Goal: Transaction & Acquisition: Purchase product/service

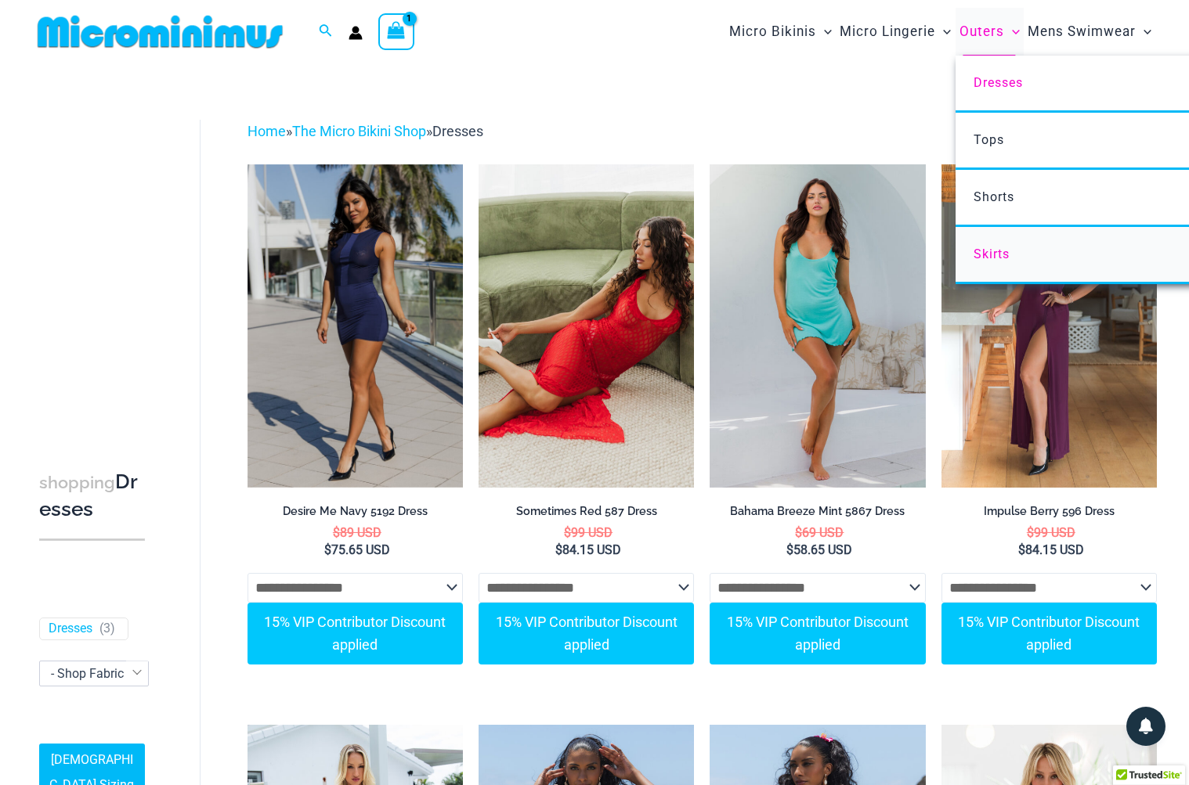
click at [998, 253] on span "Skirts" at bounding box center [991, 254] width 36 height 15
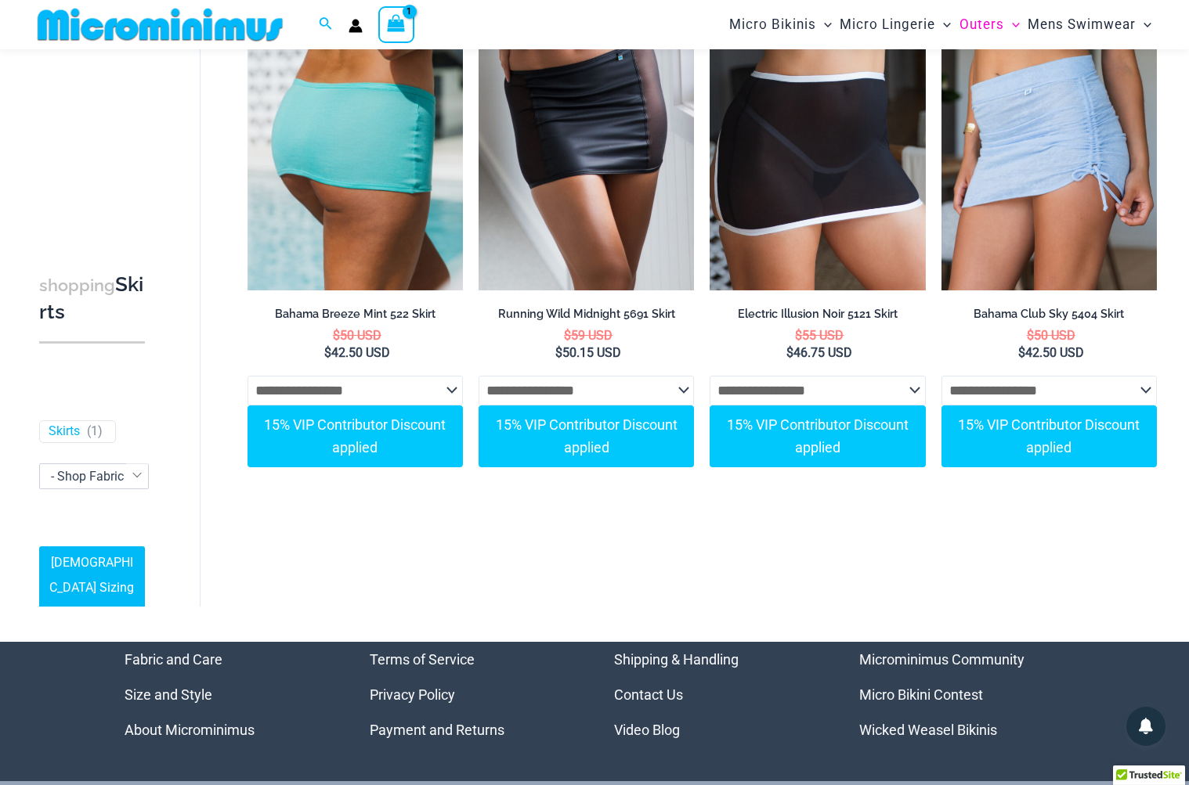
scroll to position [186, 0]
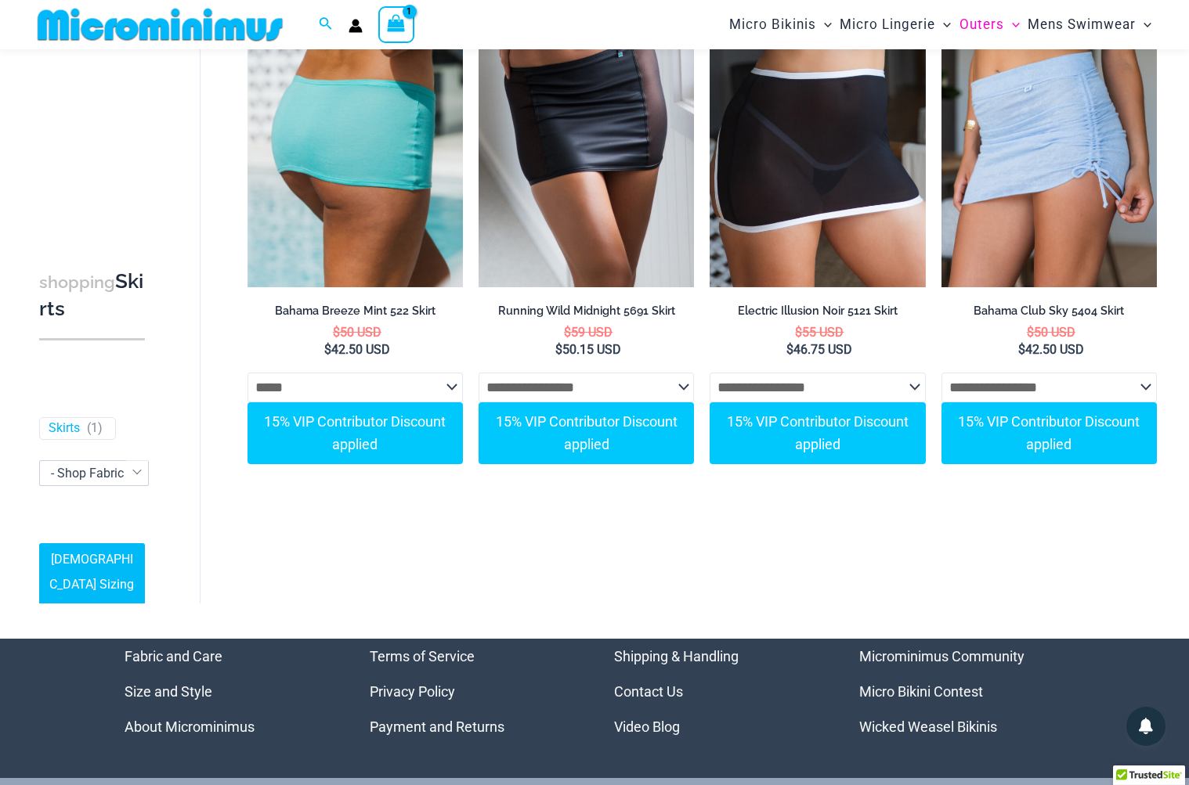
select select "*****"
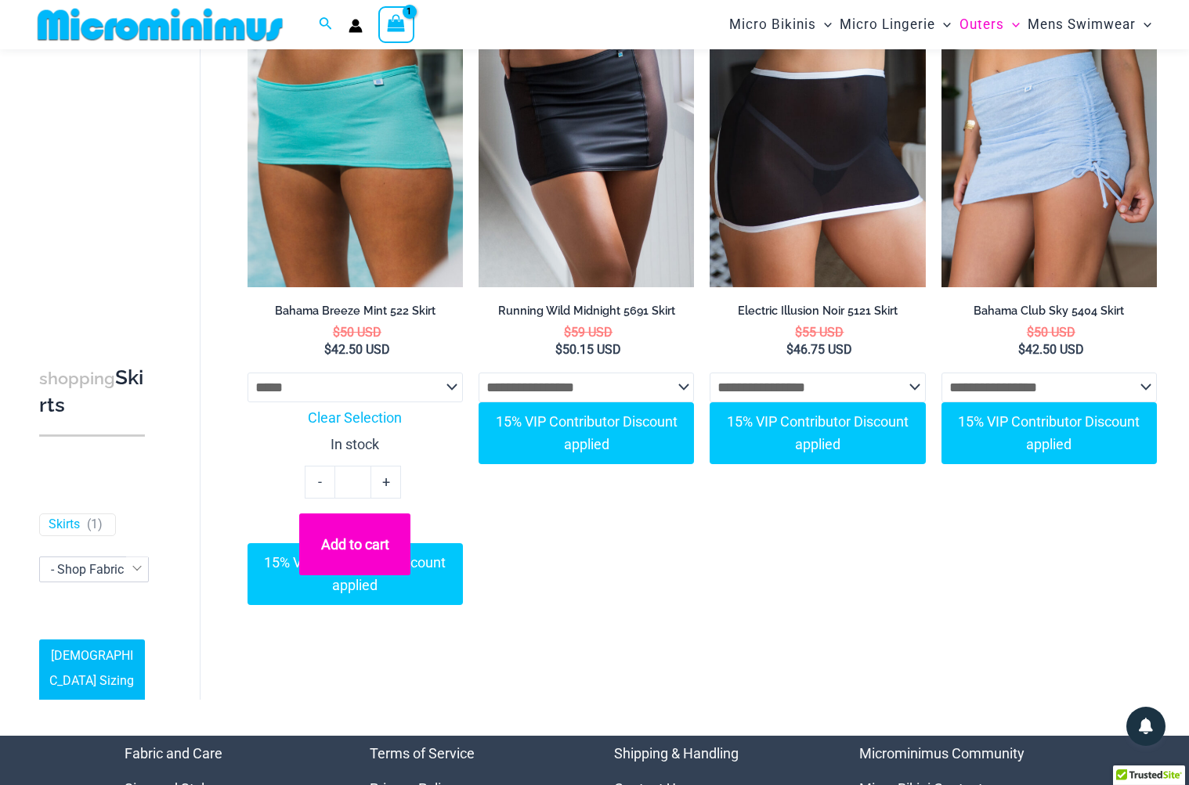
click at [349, 549] on button "Add to cart" at bounding box center [354, 544] width 111 height 61
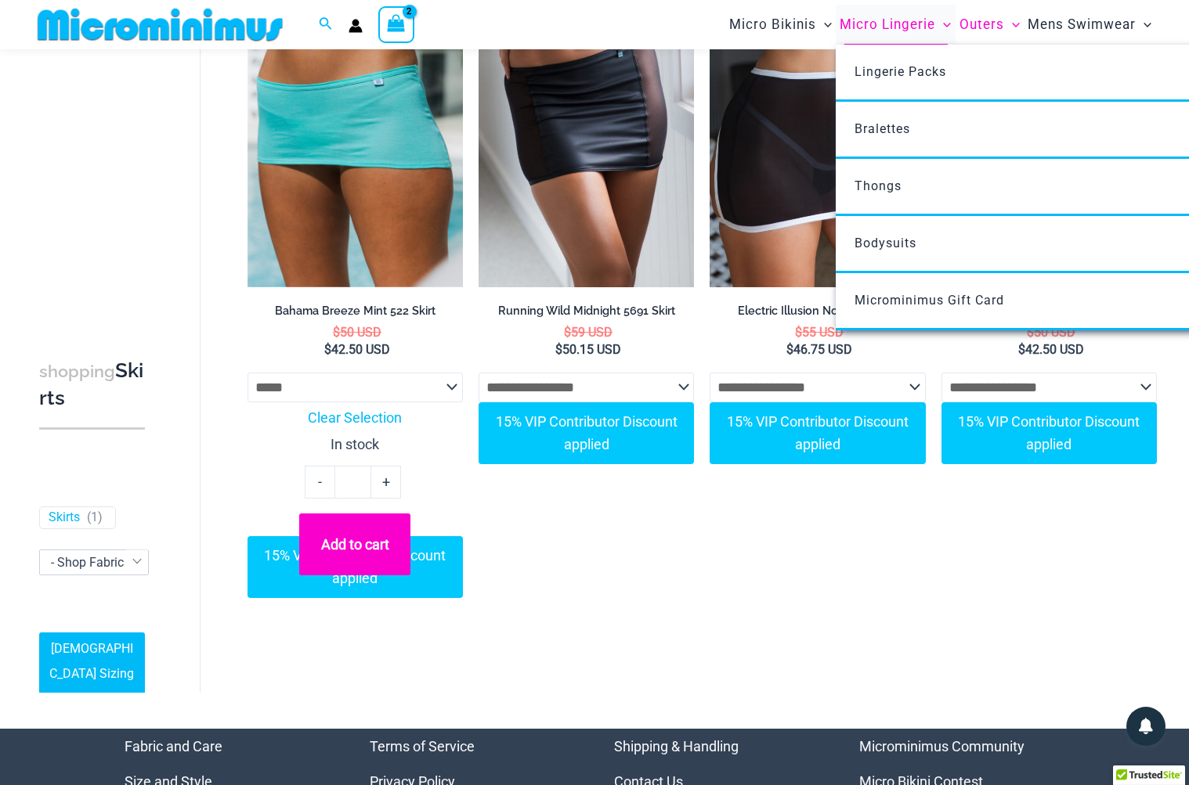
click at [923, 26] on span "Micro Lingerie" at bounding box center [887, 25] width 96 height 40
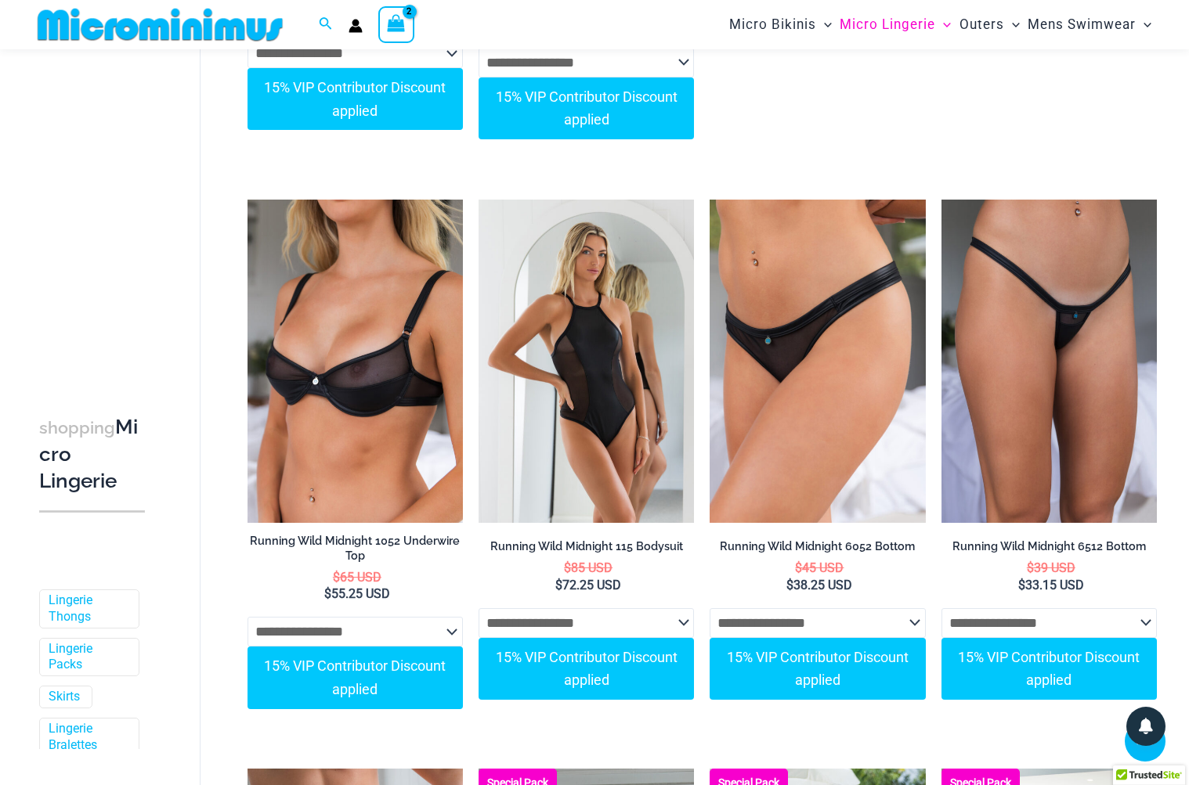
scroll to position [1616, 0]
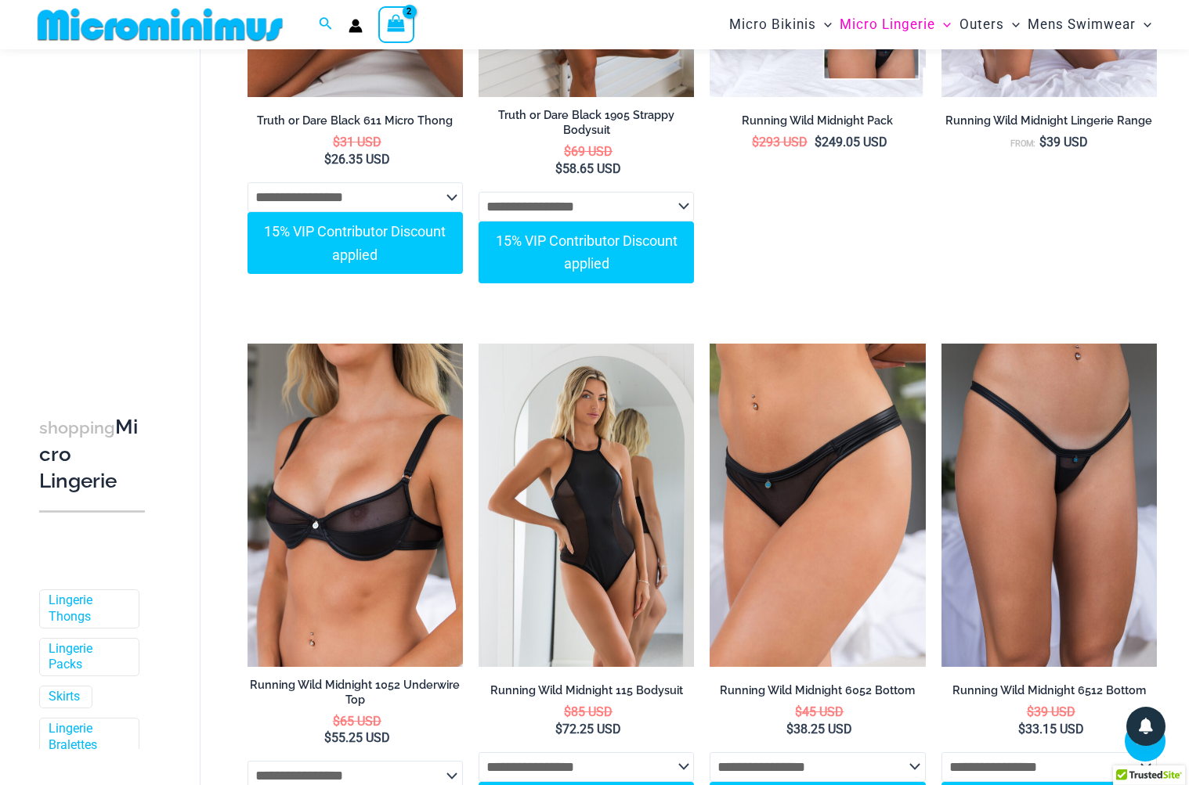
click at [399, 18] on icon "View Shopping Cart, 2 items" at bounding box center [397, 23] width 18 height 18
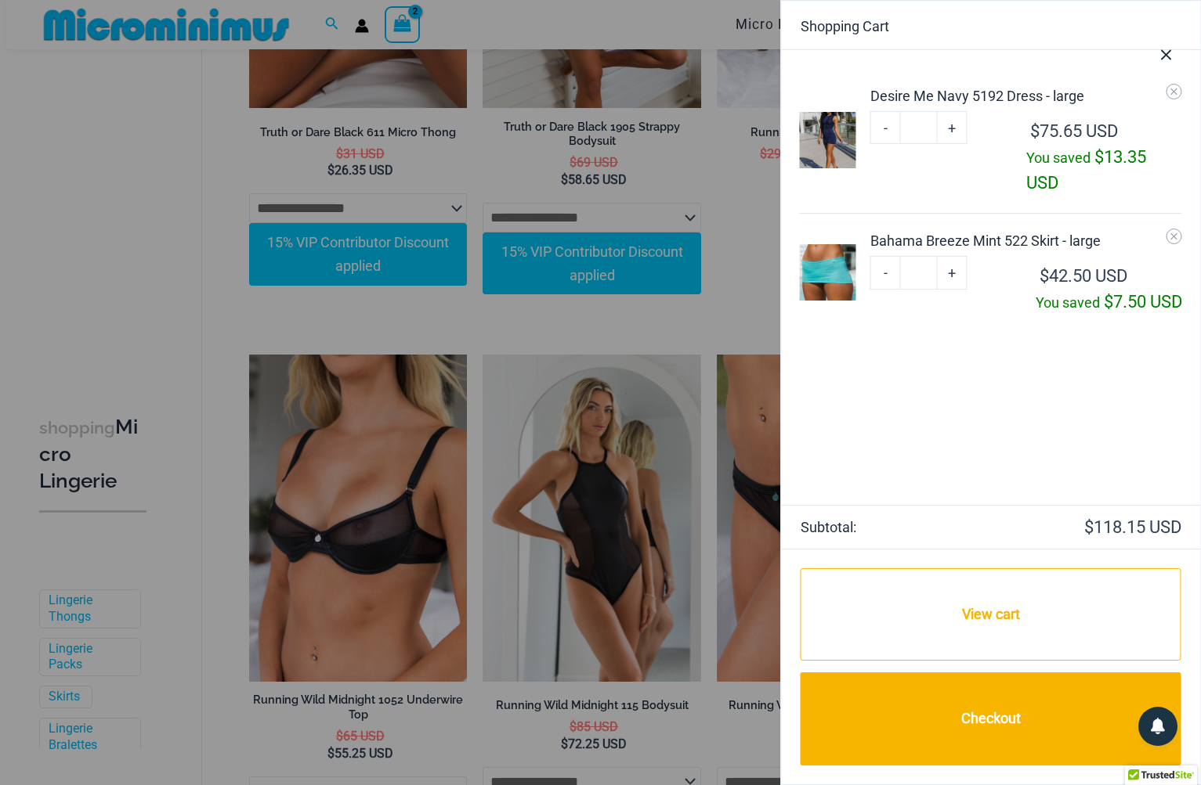
click at [399, 18] on div at bounding box center [600, 392] width 1201 height 785
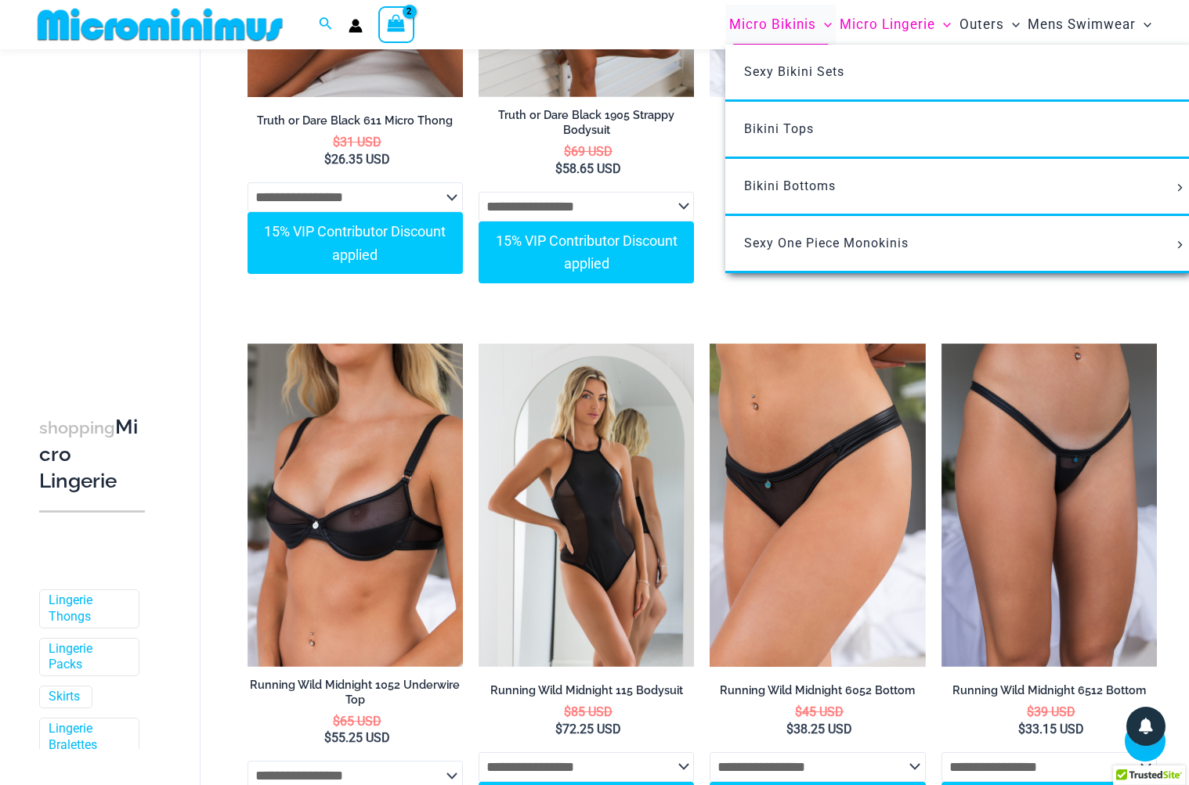
click at [771, 30] on span "Micro Bikinis" at bounding box center [772, 25] width 87 height 40
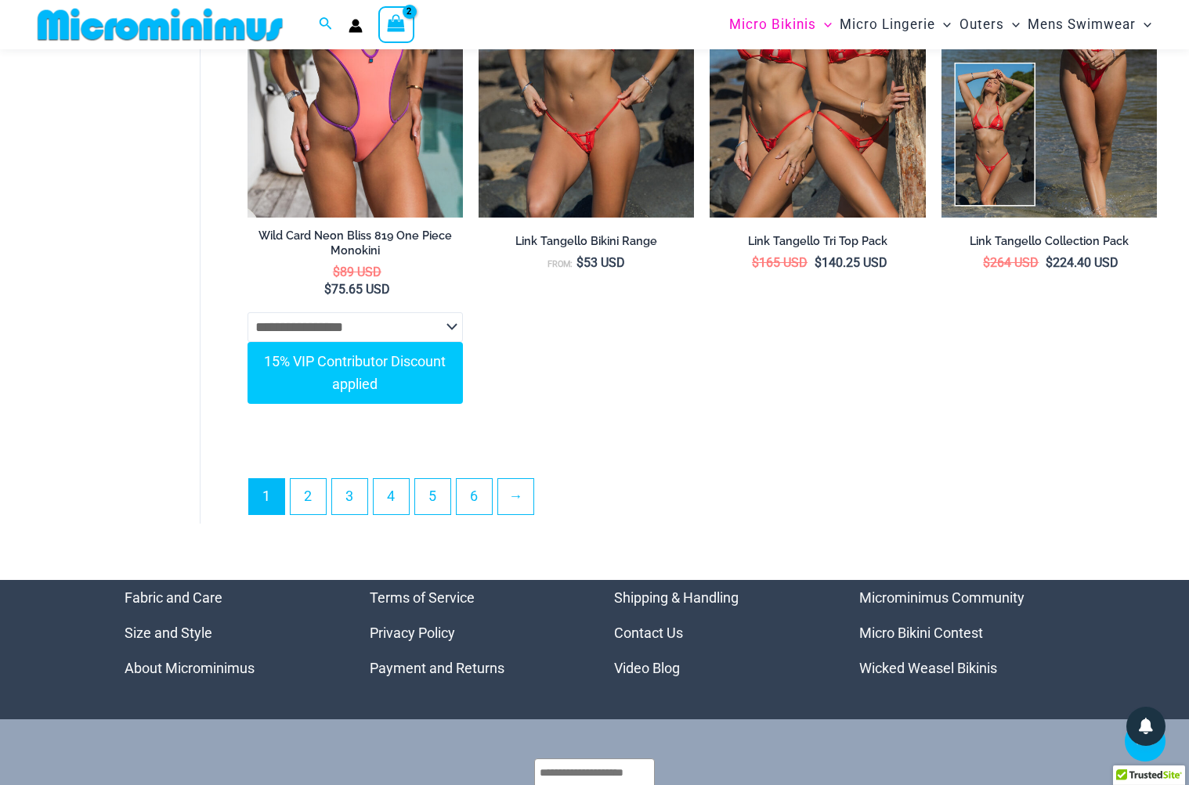
scroll to position [4639, 0]
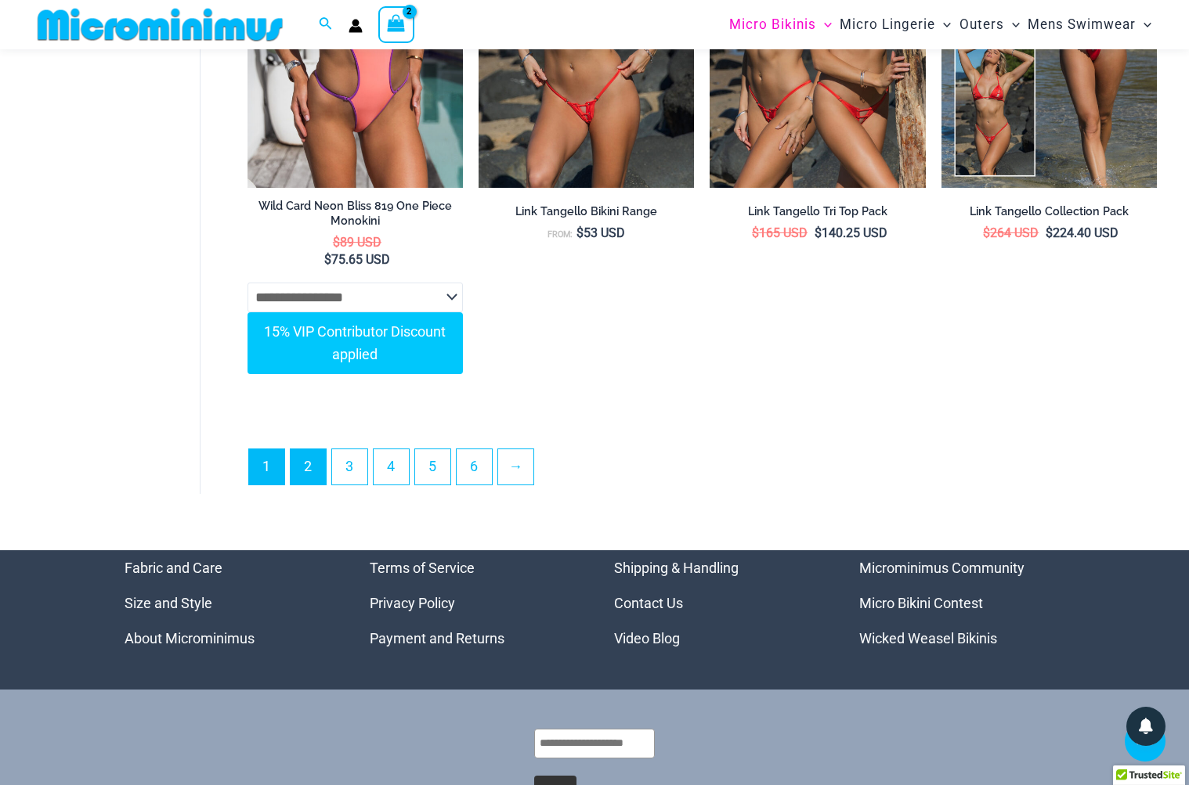
click at [309, 457] on link "2" at bounding box center [308, 467] width 35 height 35
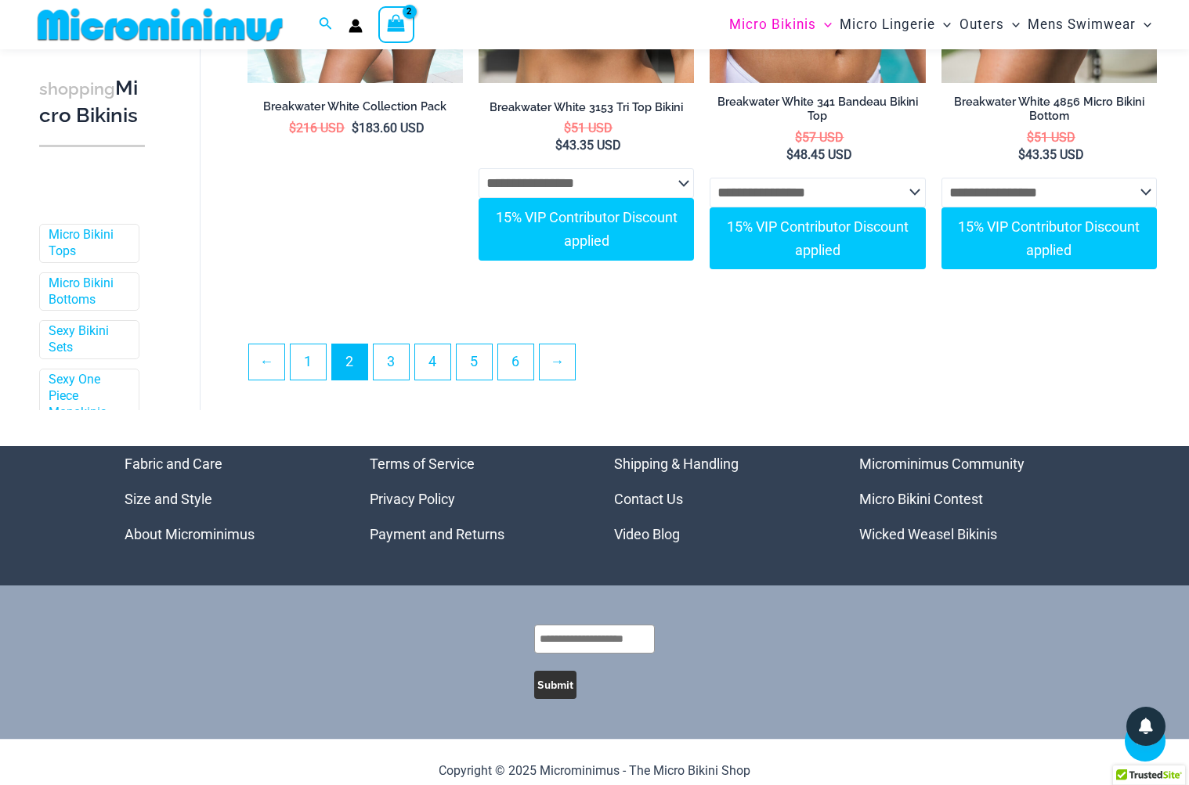
scroll to position [4378, 0]
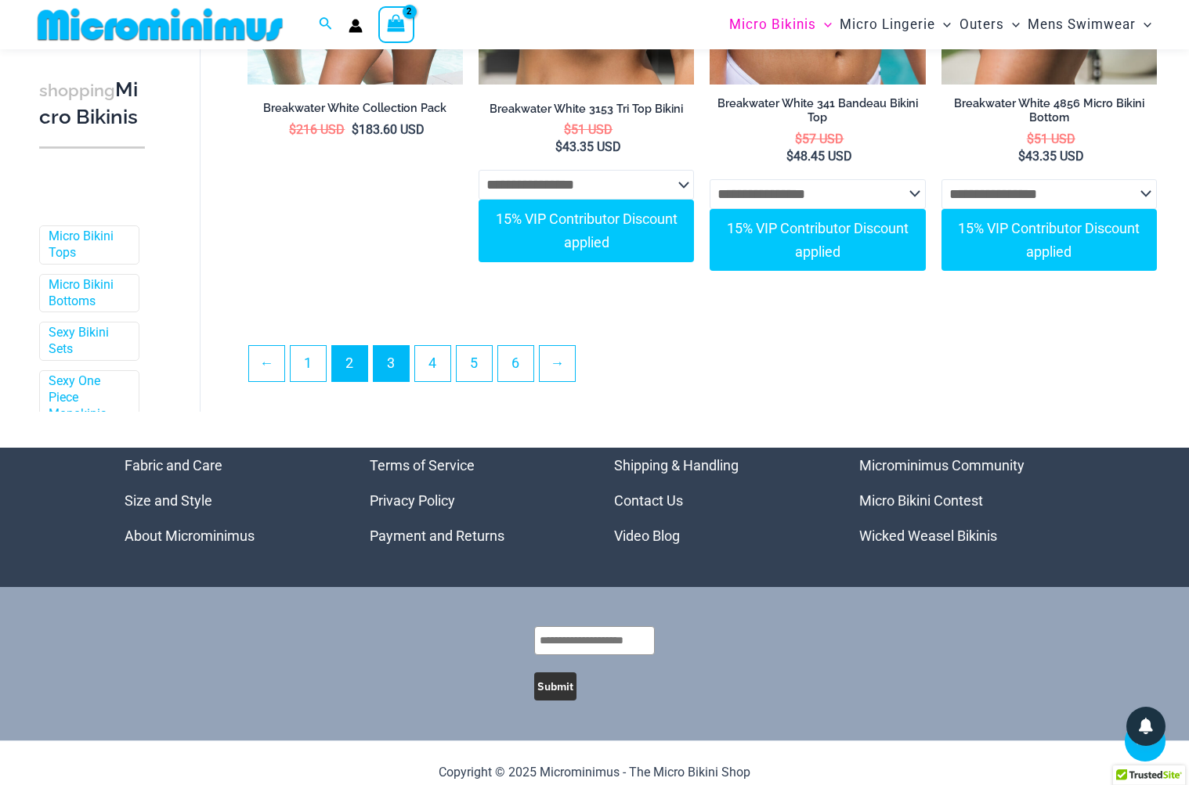
click at [393, 348] on link "3" at bounding box center [391, 363] width 35 height 35
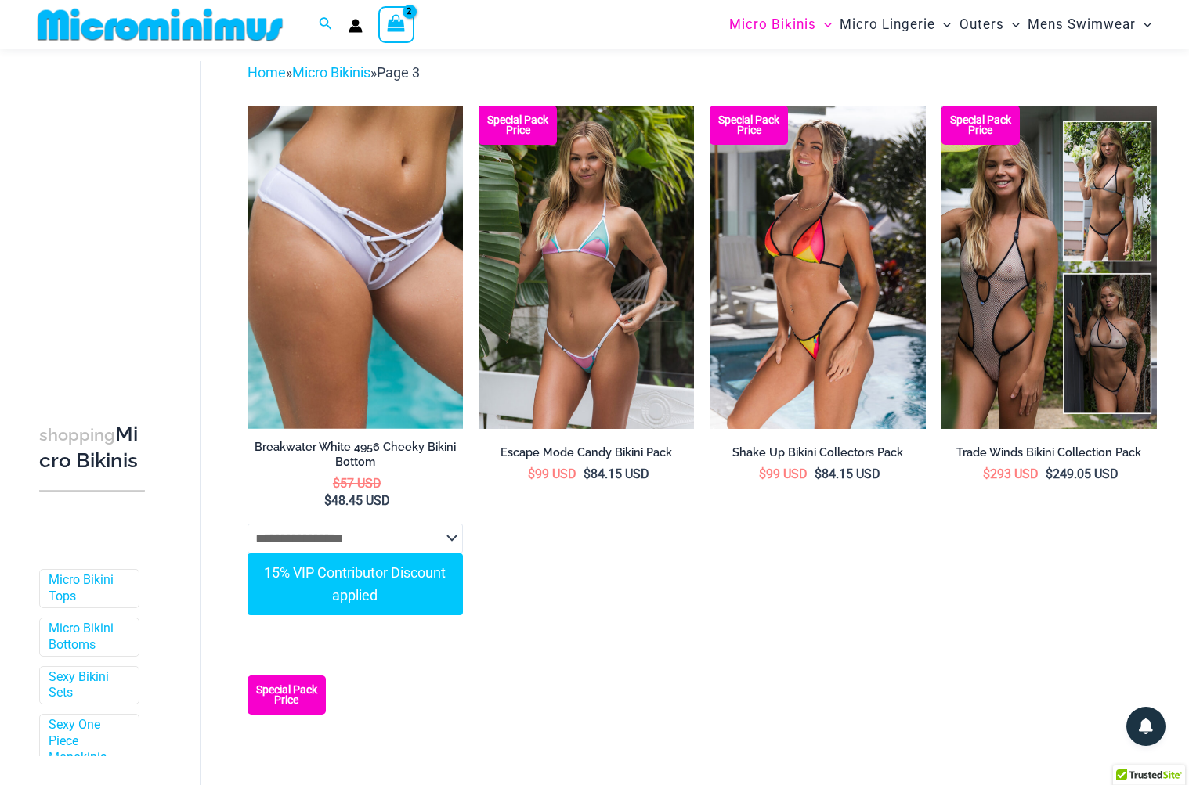
scroll to position [64, 0]
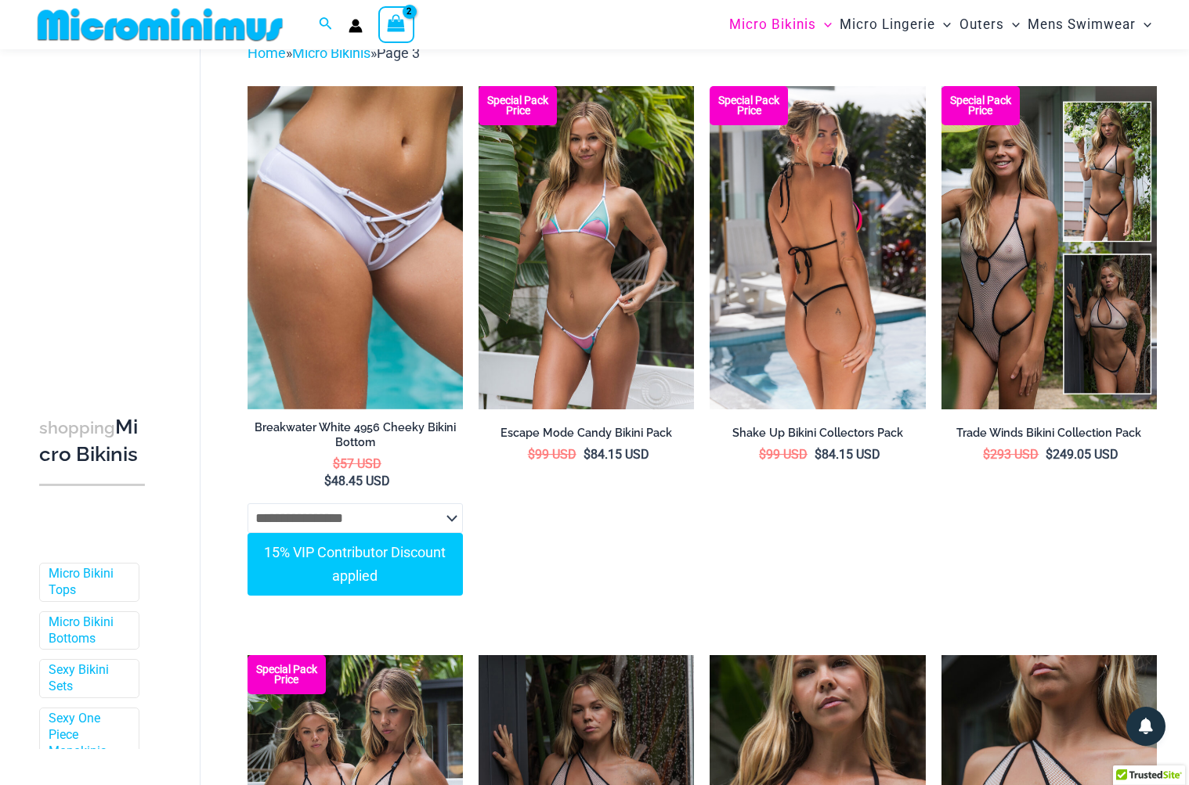
click at [817, 351] on img at bounding box center [816, 247] width 215 height 323
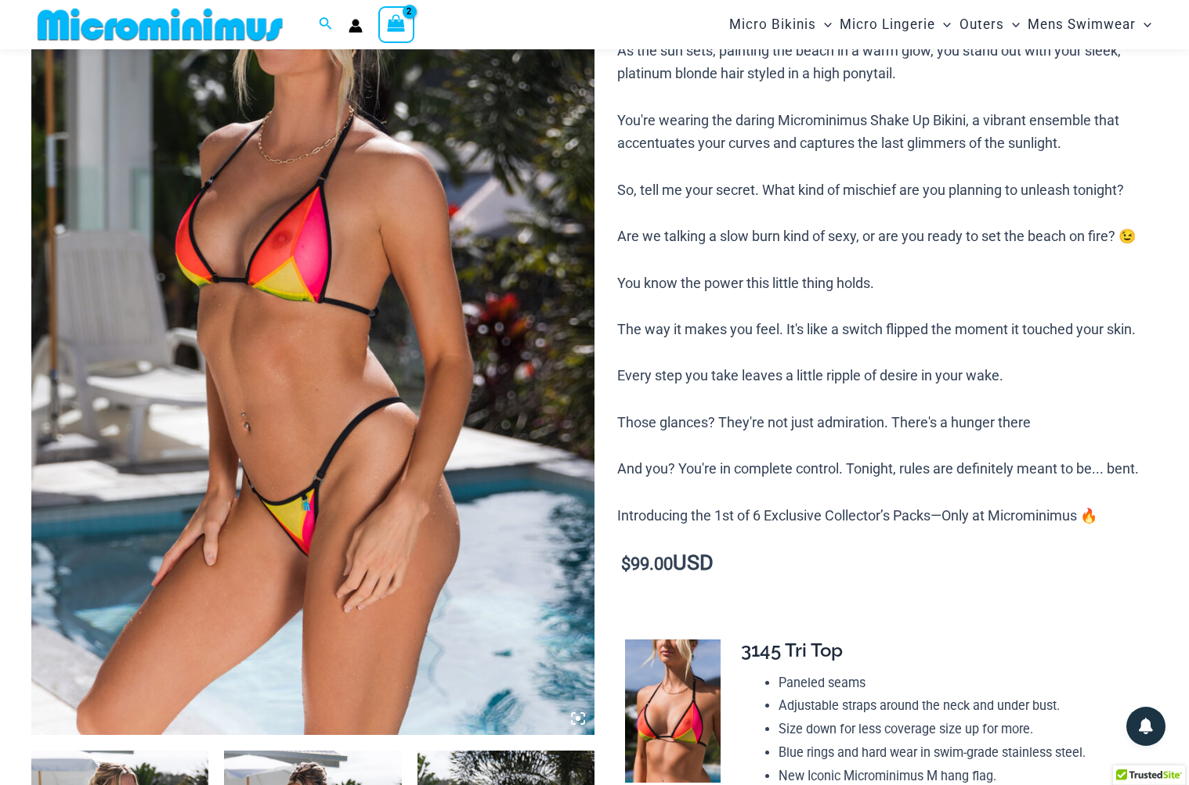
scroll to position [211, 0]
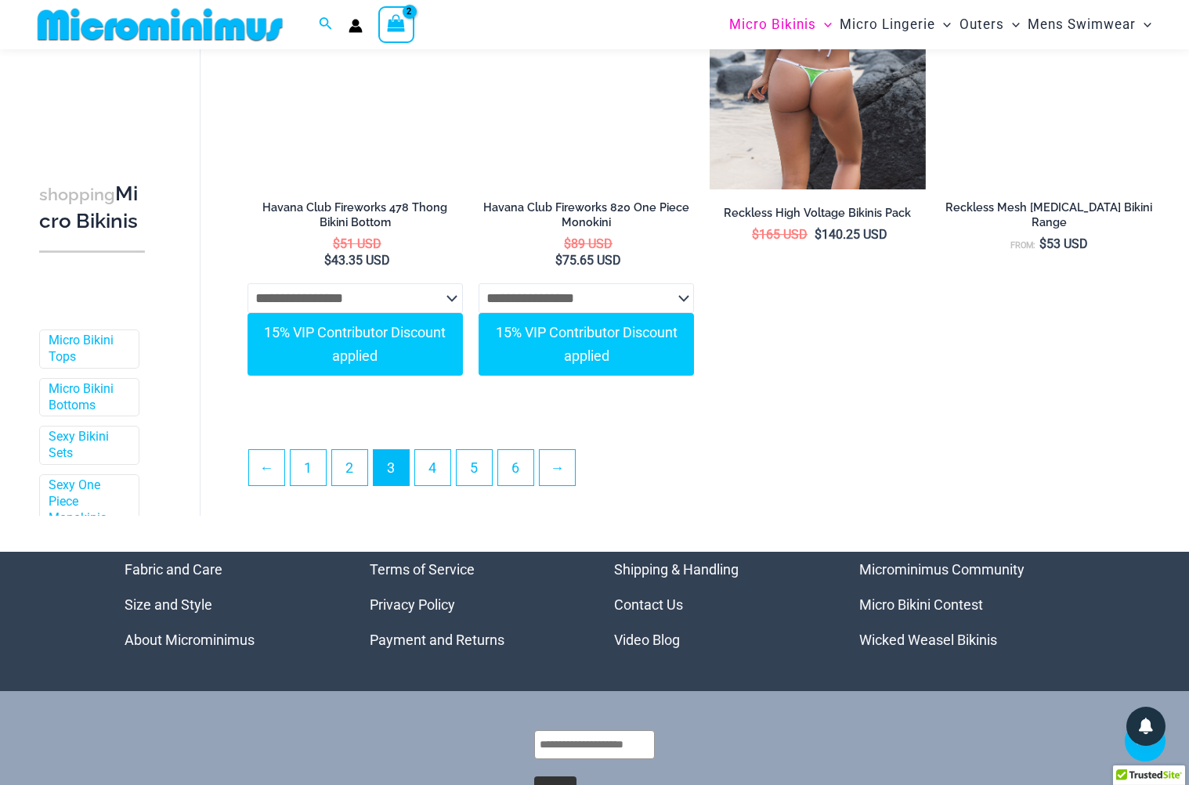
scroll to position [4279, 0]
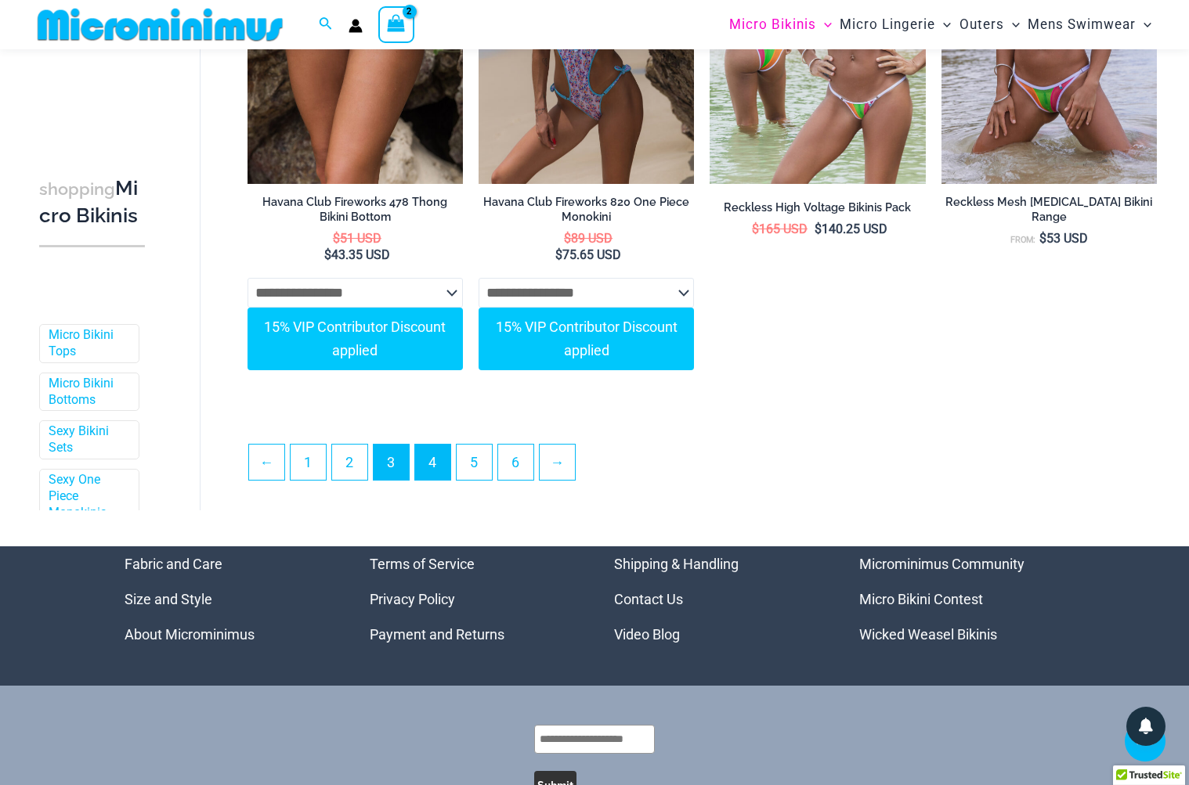
click at [435, 453] on link "4" at bounding box center [432, 462] width 35 height 35
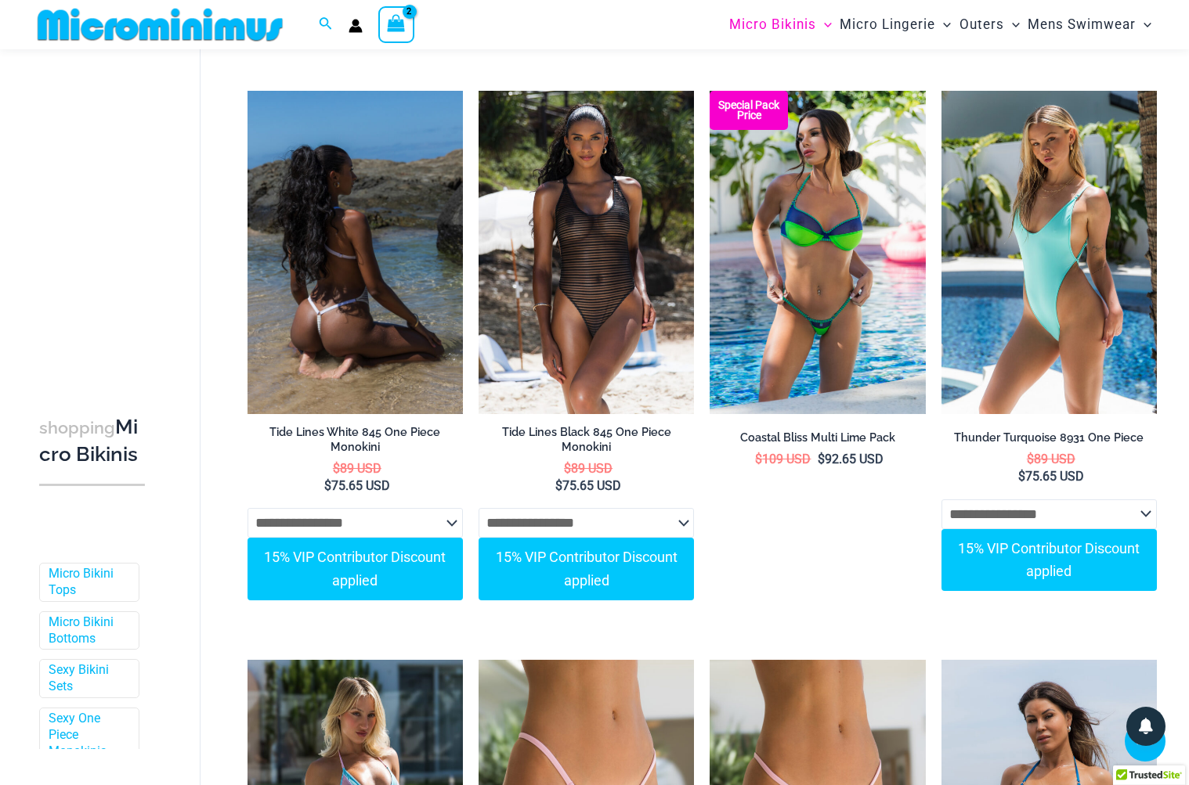
scroll to position [2898, 0]
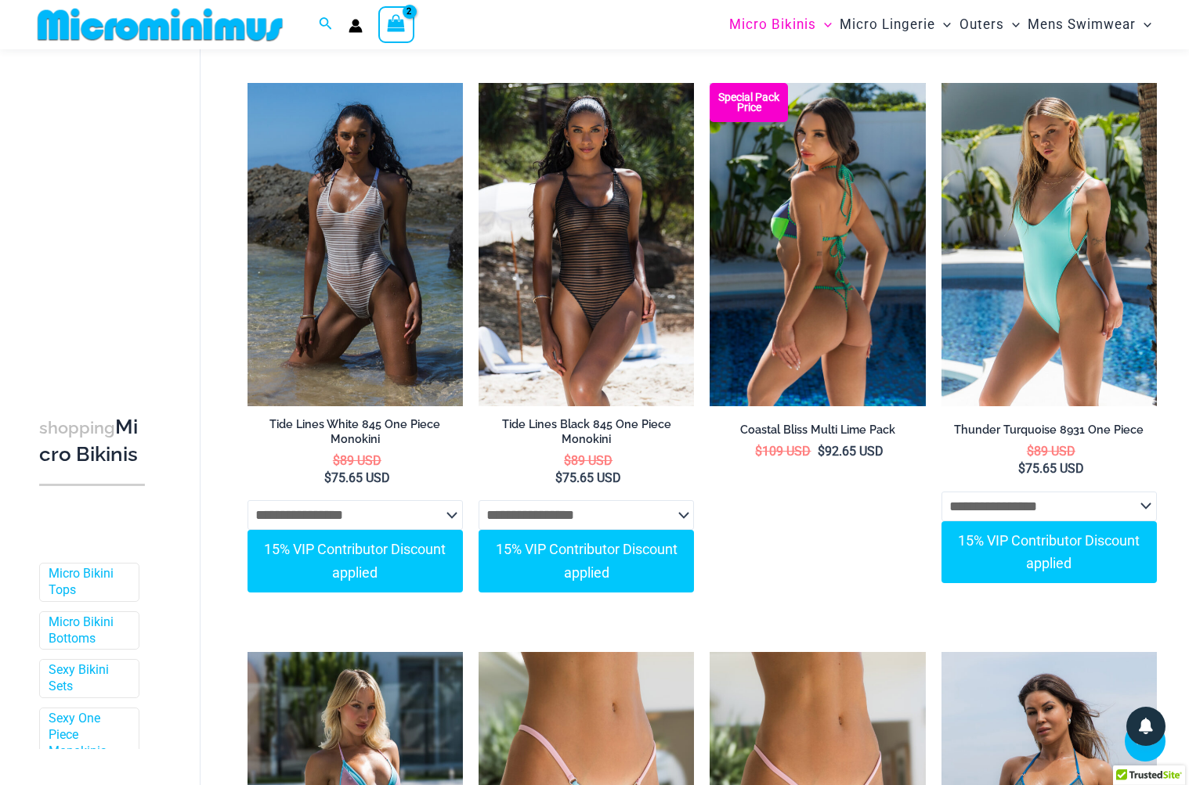
click at [808, 343] on img at bounding box center [816, 244] width 215 height 323
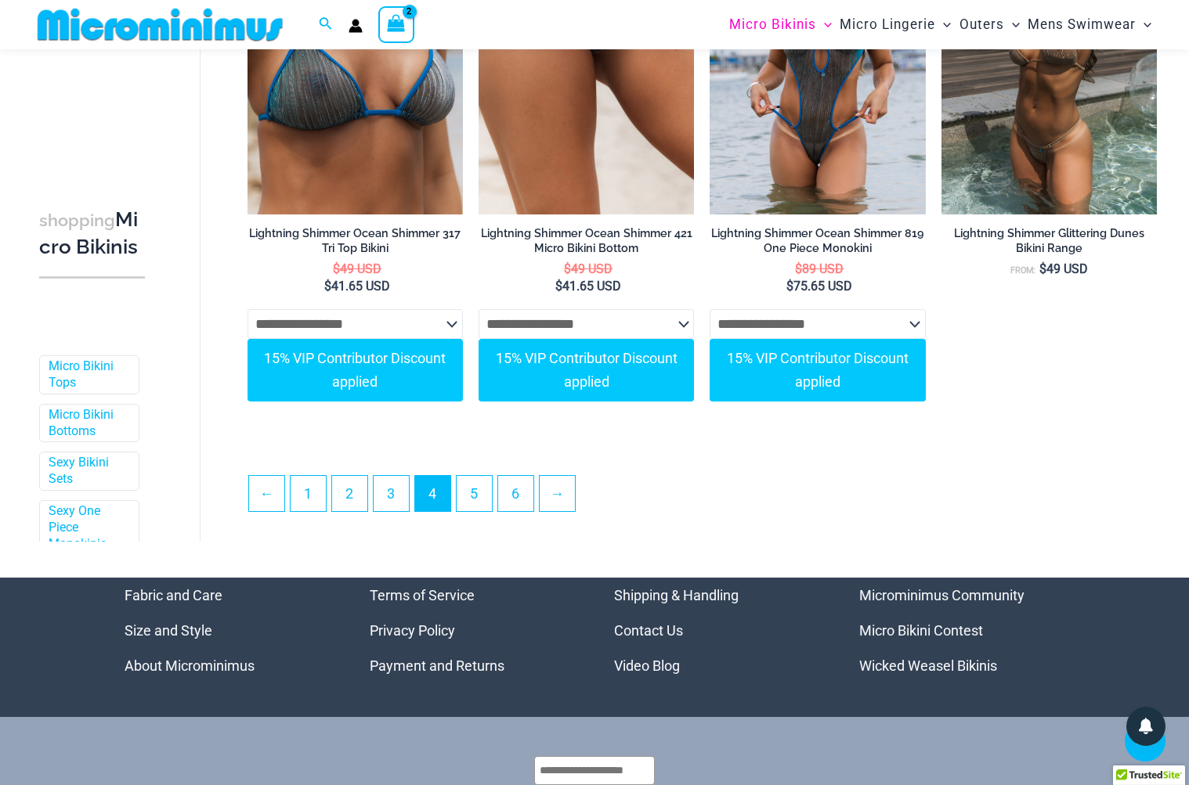
scroll to position [4225, 0]
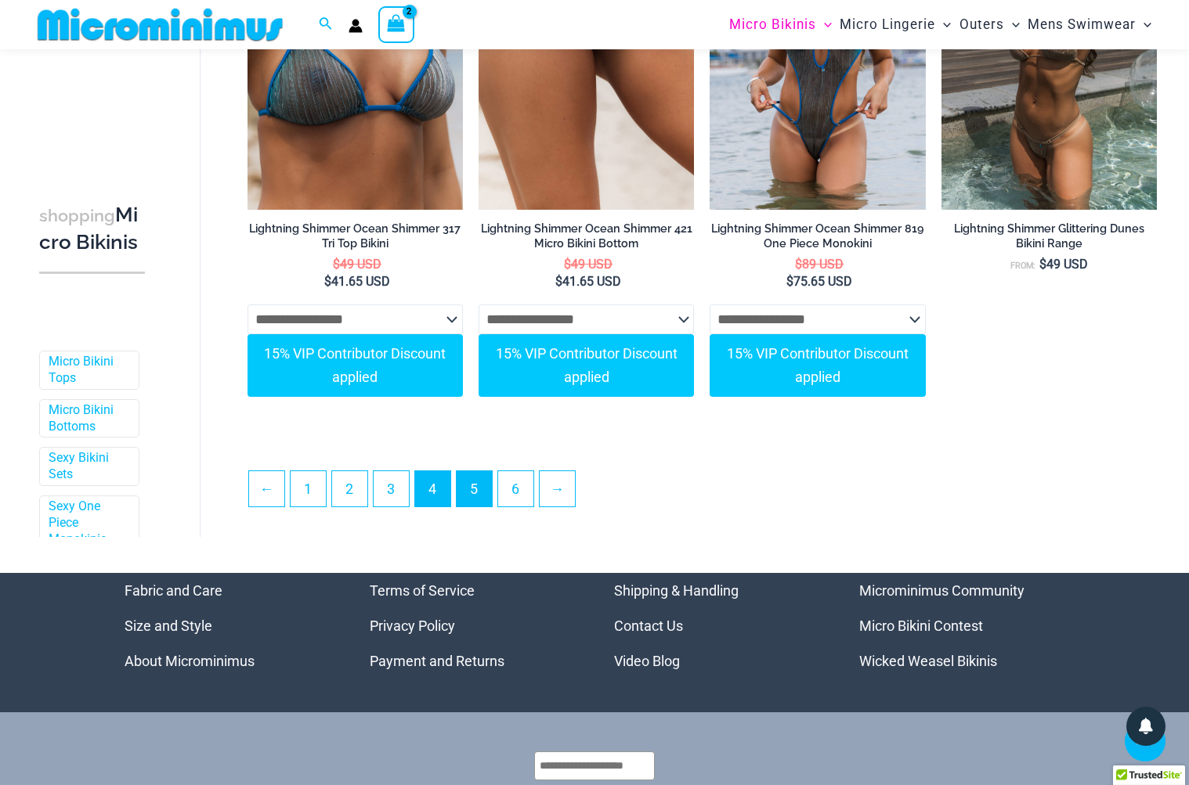
click at [471, 489] on link "5" at bounding box center [474, 488] width 35 height 35
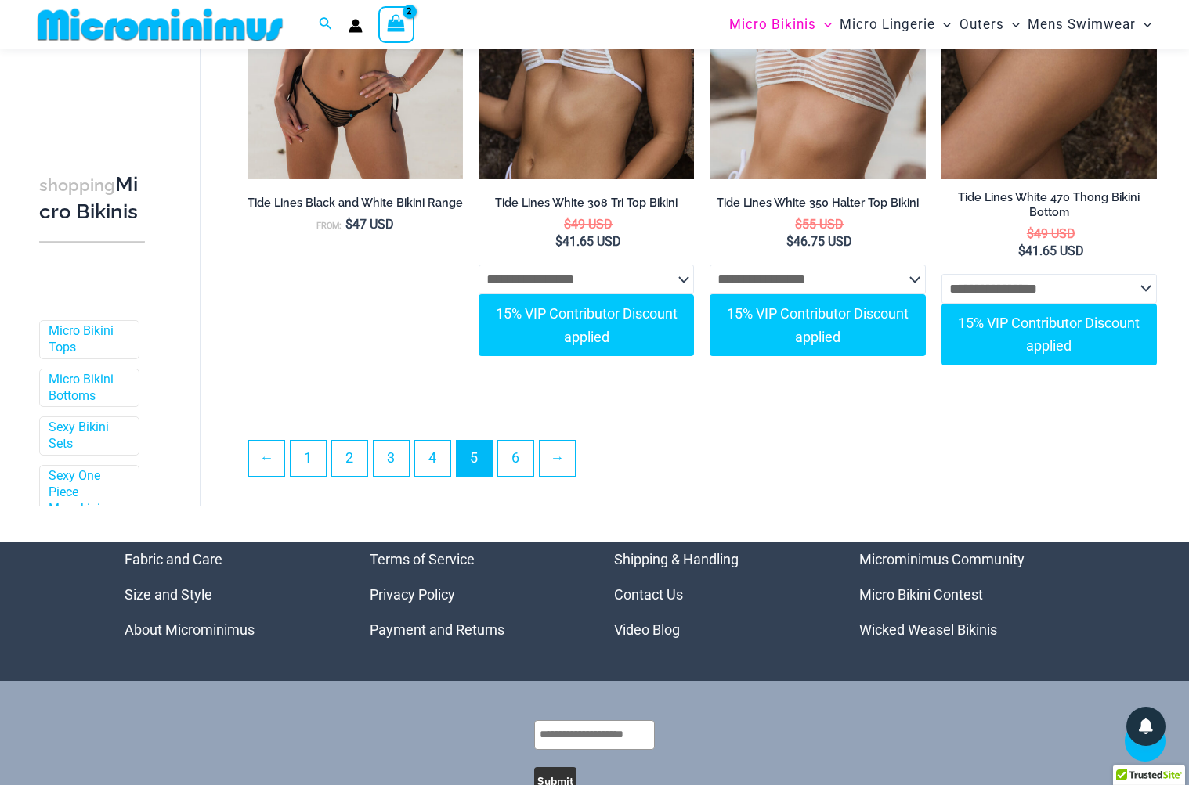
scroll to position [4161, 0]
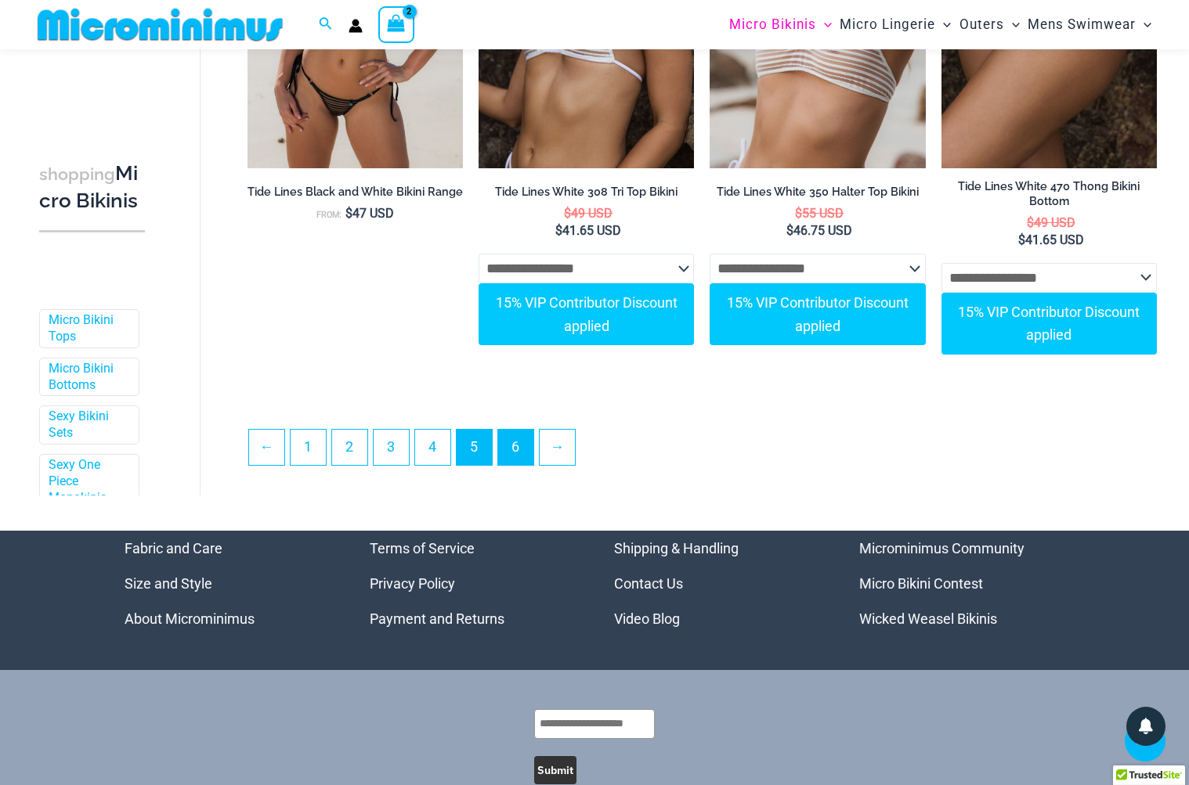
click at [514, 430] on link "6" at bounding box center [515, 447] width 35 height 35
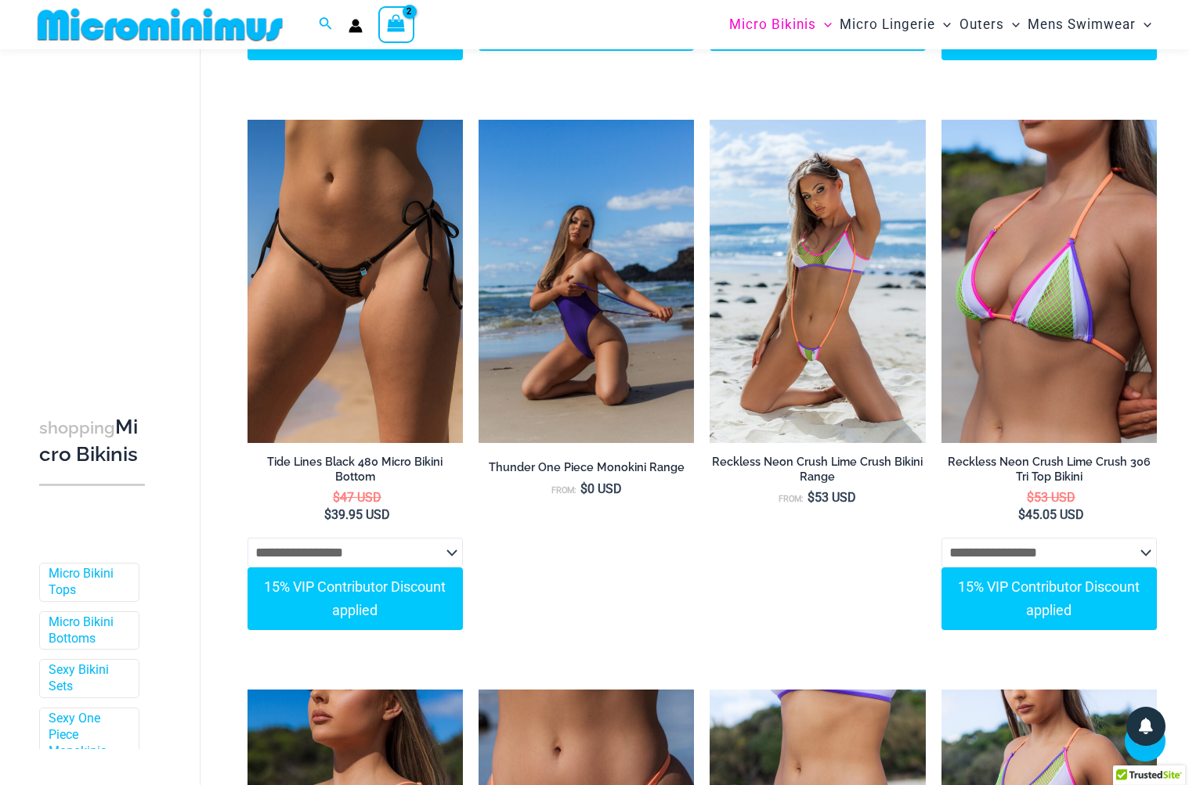
scroll to position [599, 0]
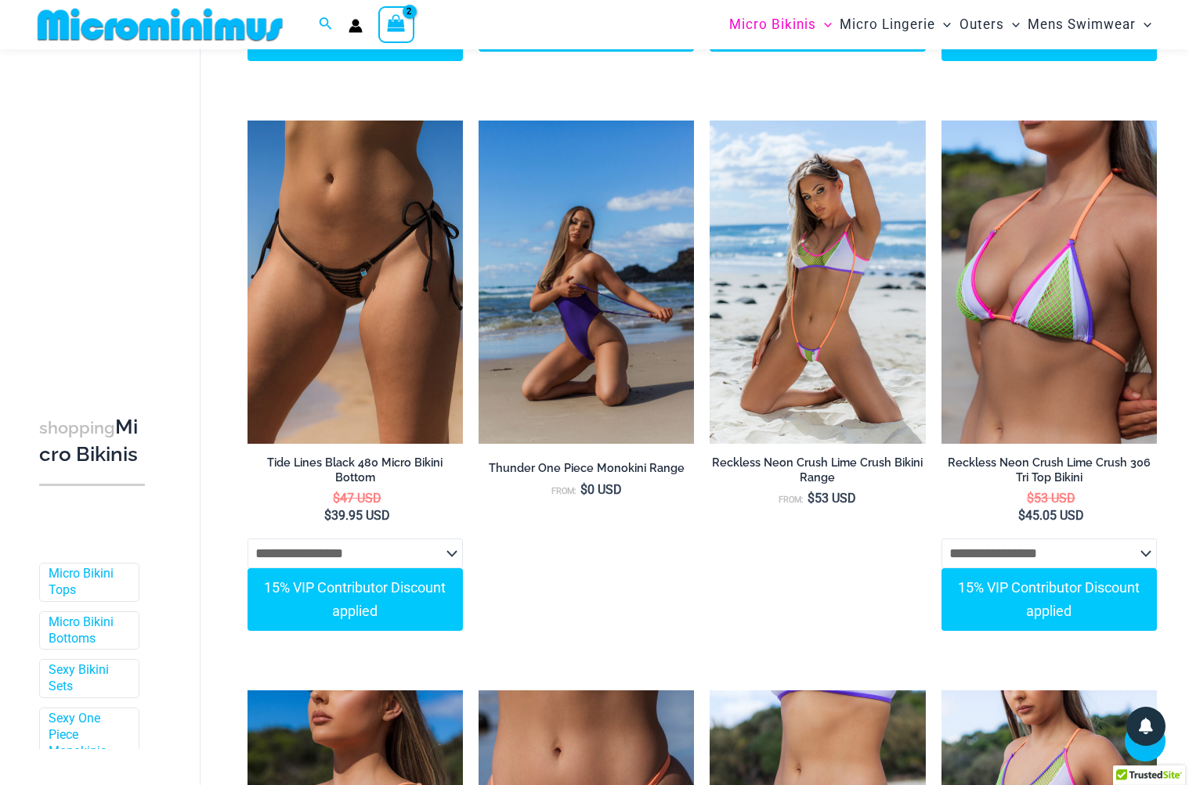
click at [558, 310] on img at bounding box center [585, 282] width 215 height 323
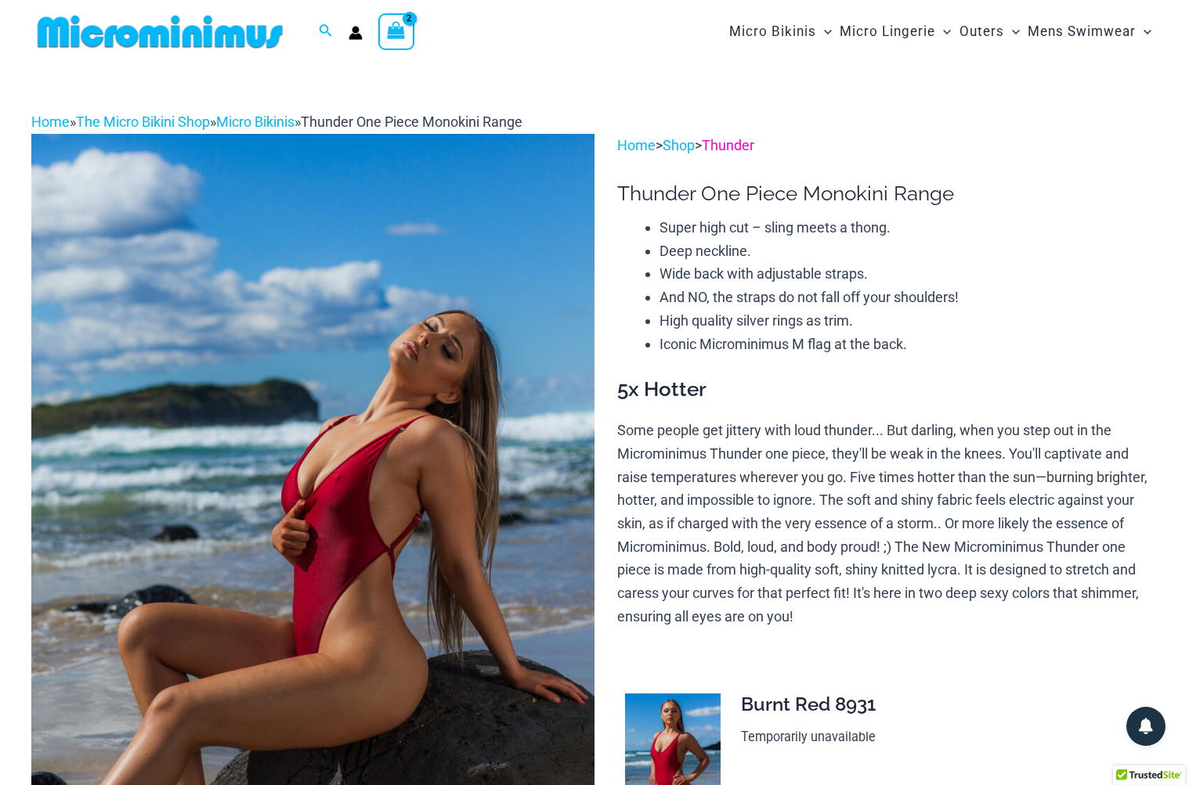
click at [742, 148] on link "Thunder" at bounding box center [728, 145] width 52 height 16
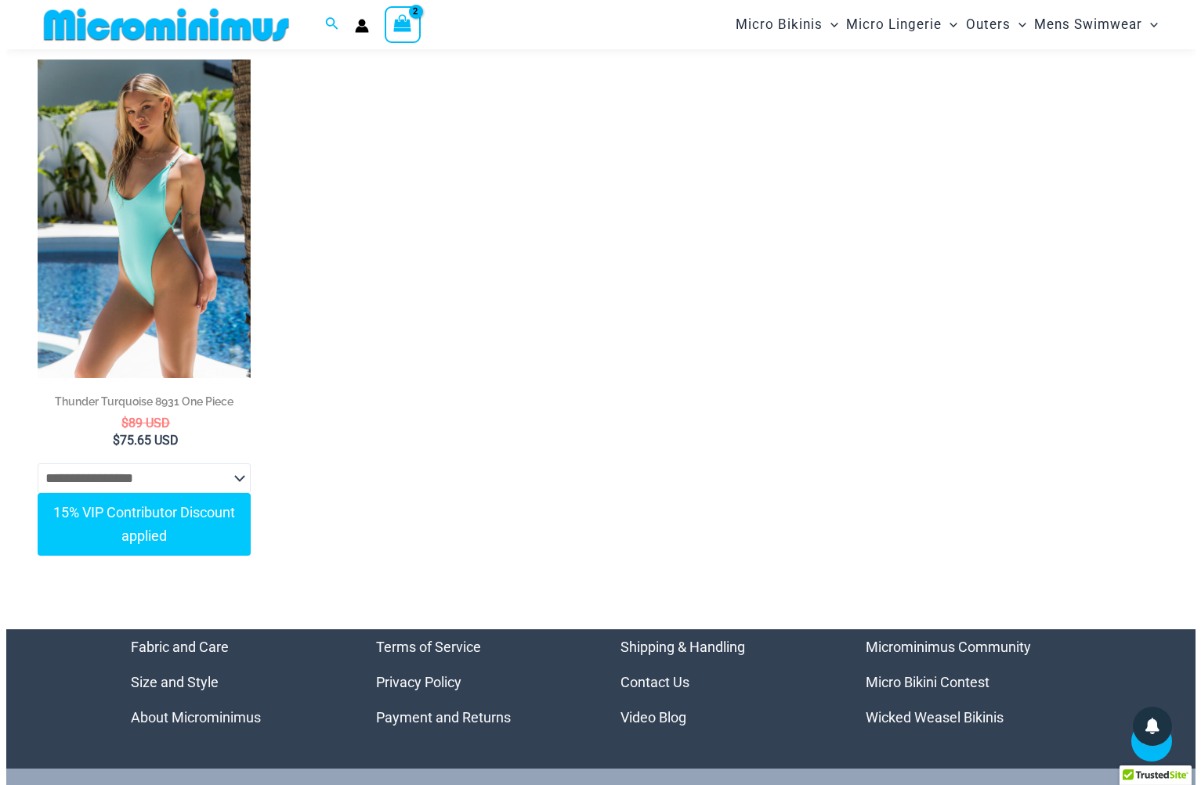
scroll to position [722, 0]
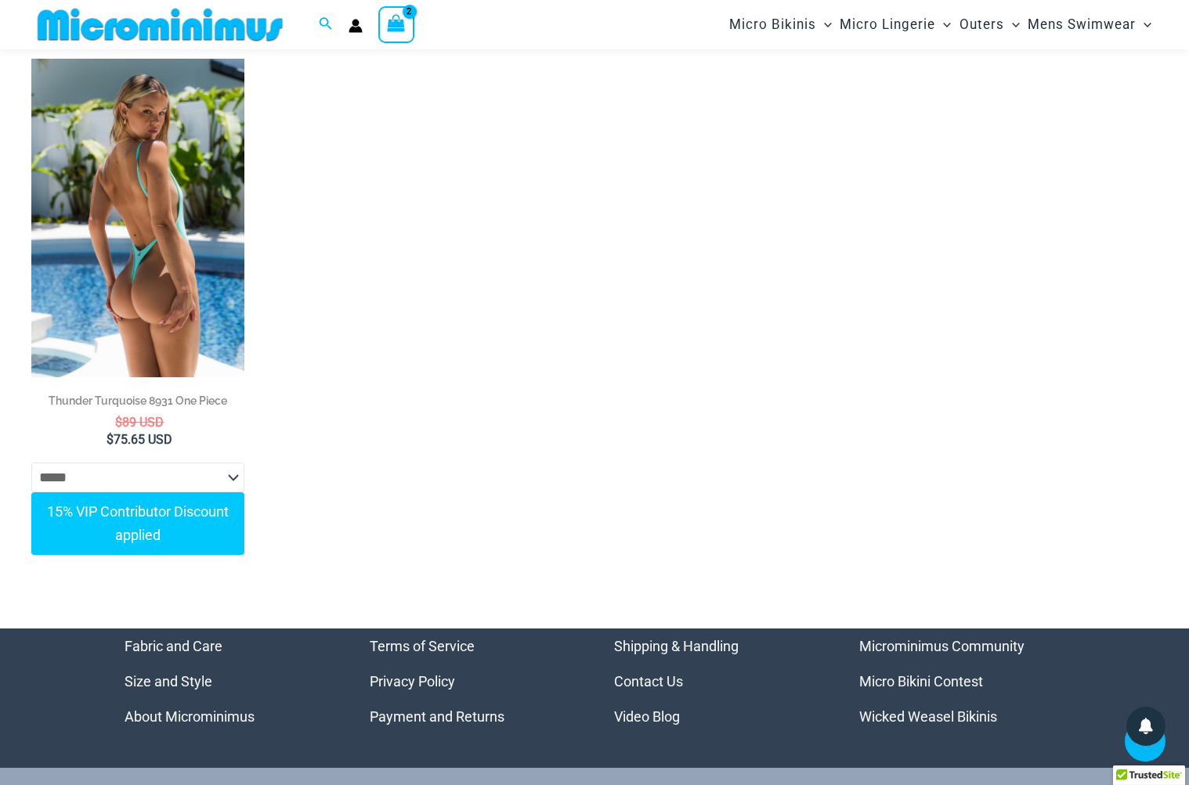
select select "*****"
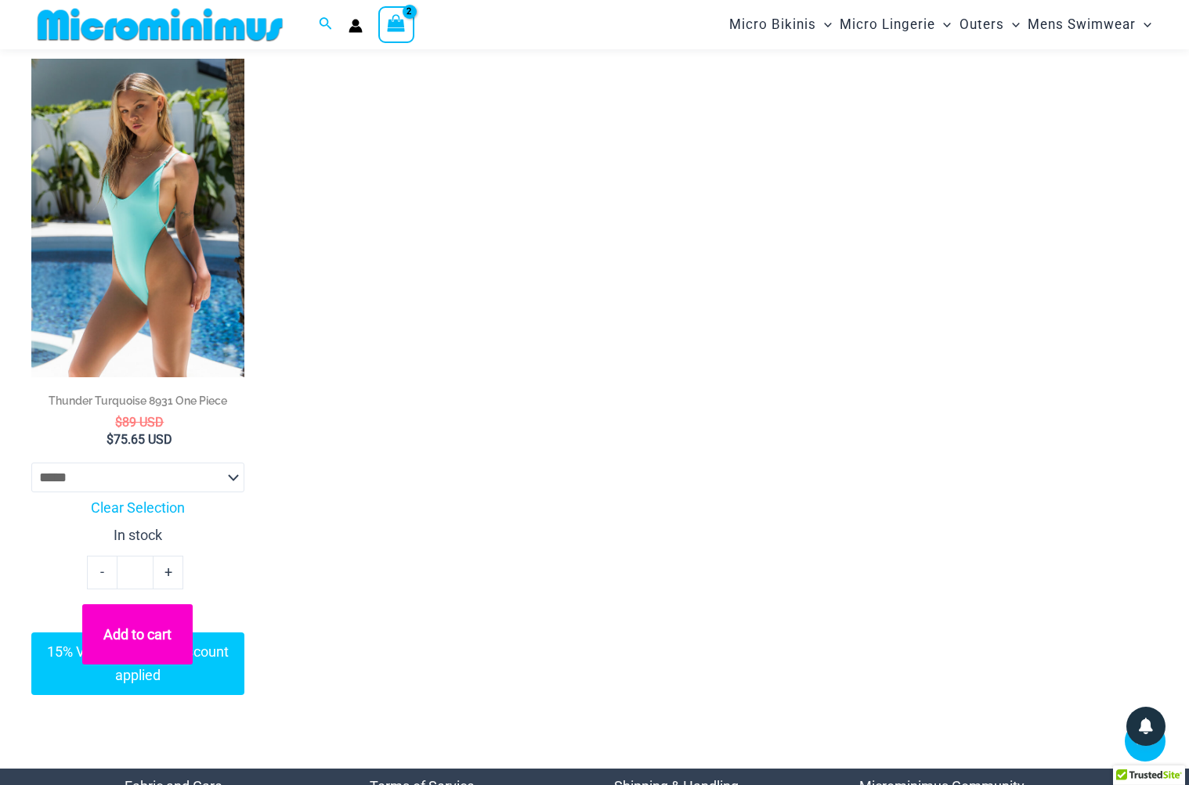
click at [159, 633] on button "Add to cart" at bounding box center [137, 635] width 110 height 61
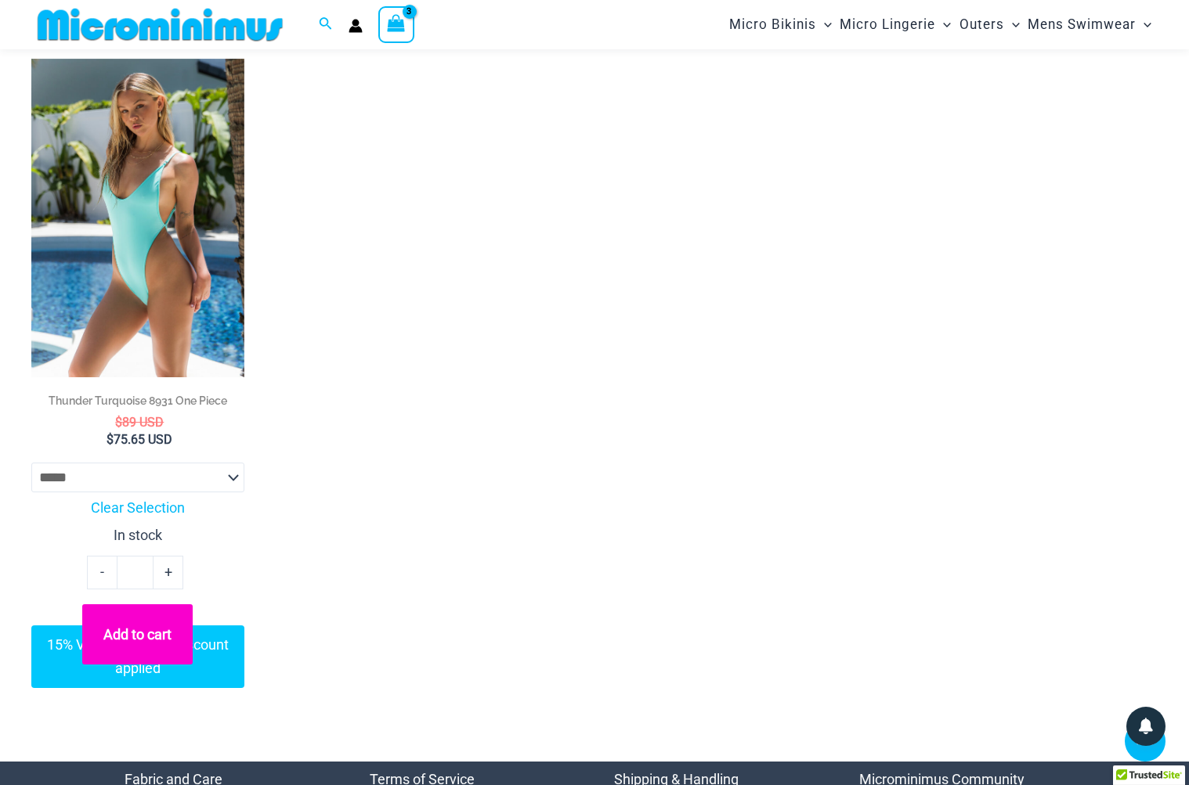
click at [398, 27] on icon "View Shopping Cart, 3 items" at bounding box center [397, 23] width 18 height 18
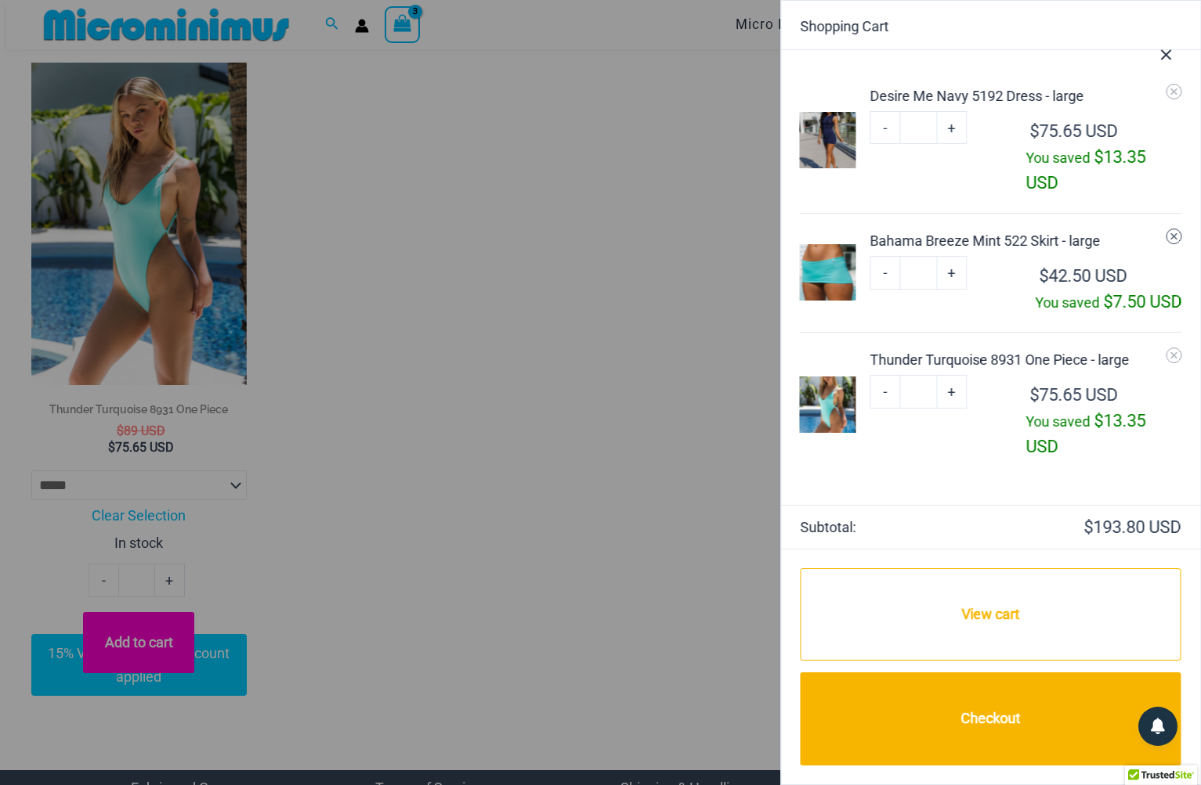
click at [1172, 237] on icon "Remove Bahama Breeze Mint 522 Skirt - large from cart" at bounding box center [1173, 236] width 11 height 11
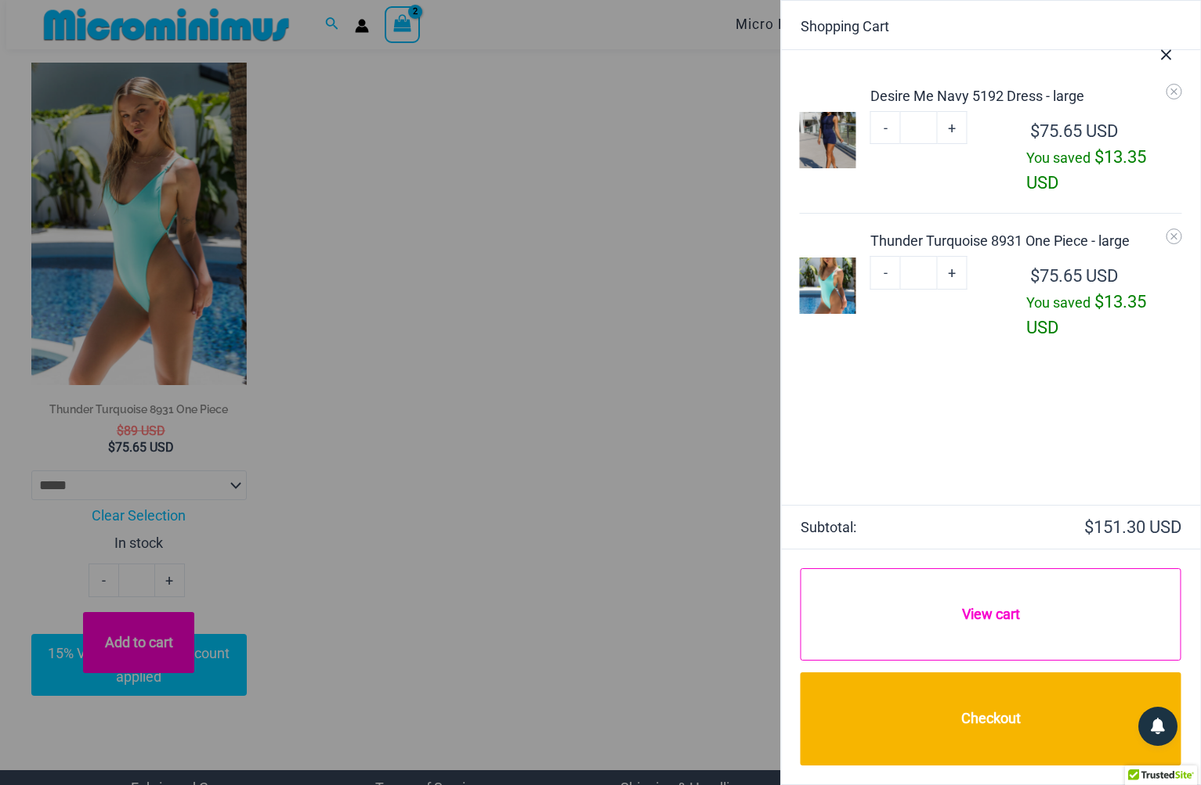
click at [988, 616] on link "View cart" at bounding box center [990, 615] width 381 height 92
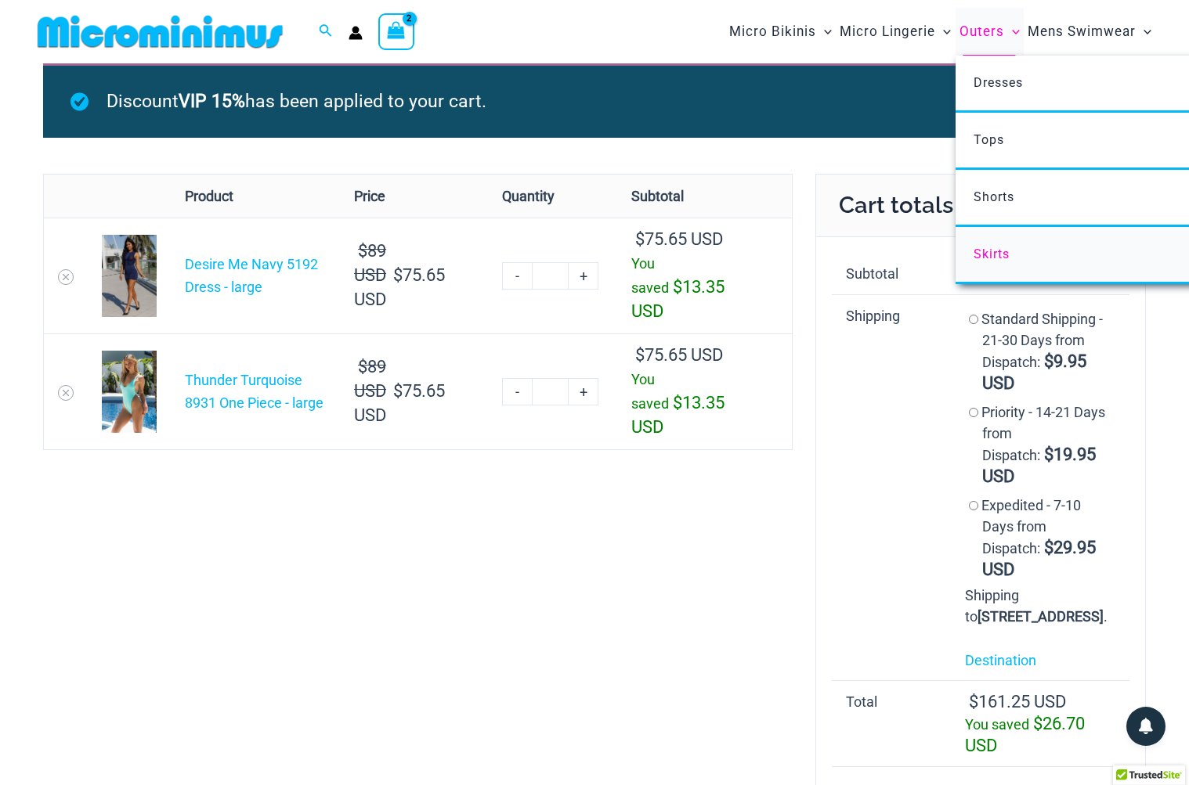
click at [987, 254] on span "Skirts" at bounding box center [991, 254] width 36 height 15
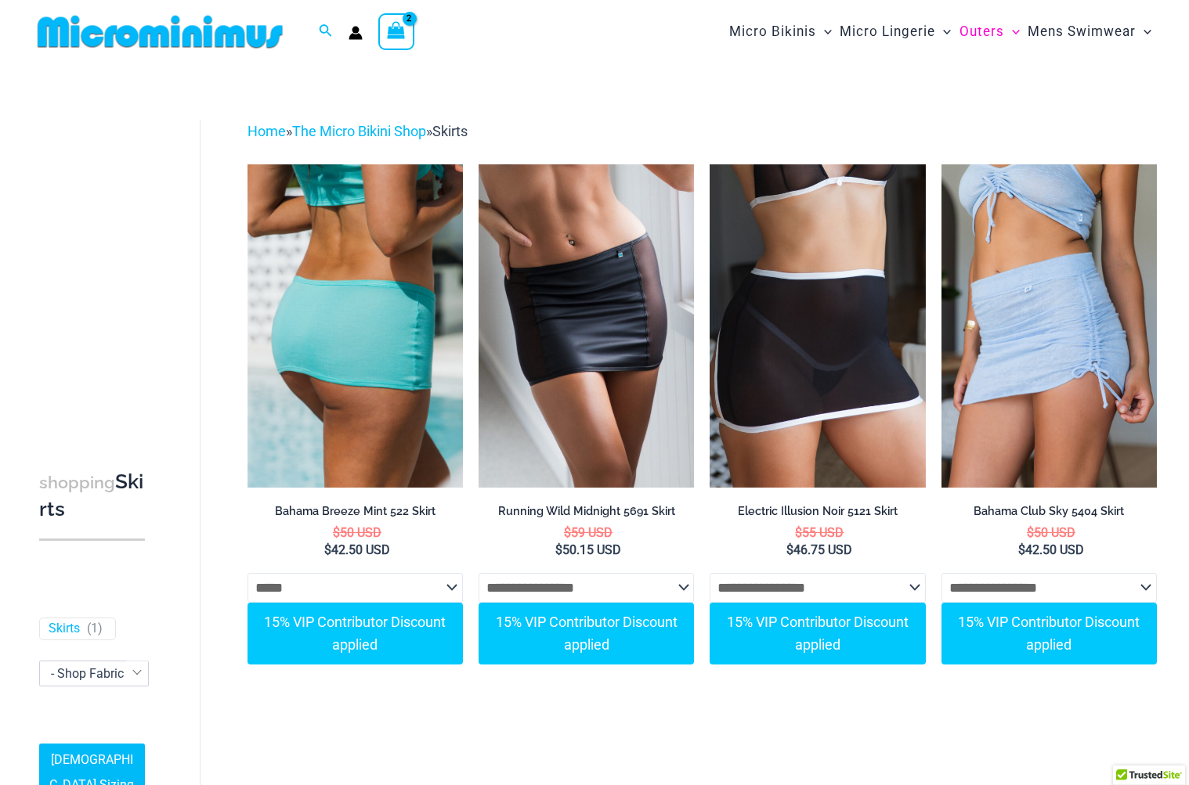
select select "*****"
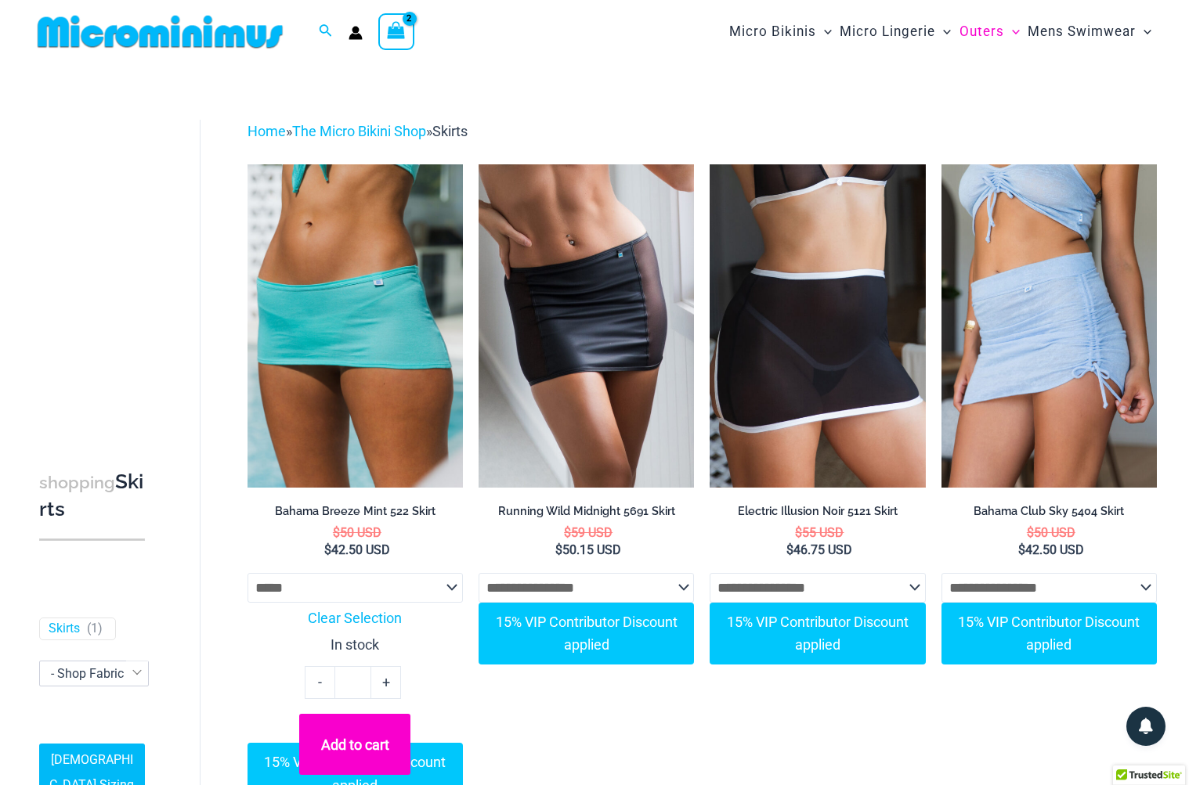
click at [351, 743] on button "Add to cart" at bounding box center [354, 744] width 111 height 61
click at [394, 40] on span "View Shopping Cart, 3 items" at bounding box center [396, 33] width 18 height 22
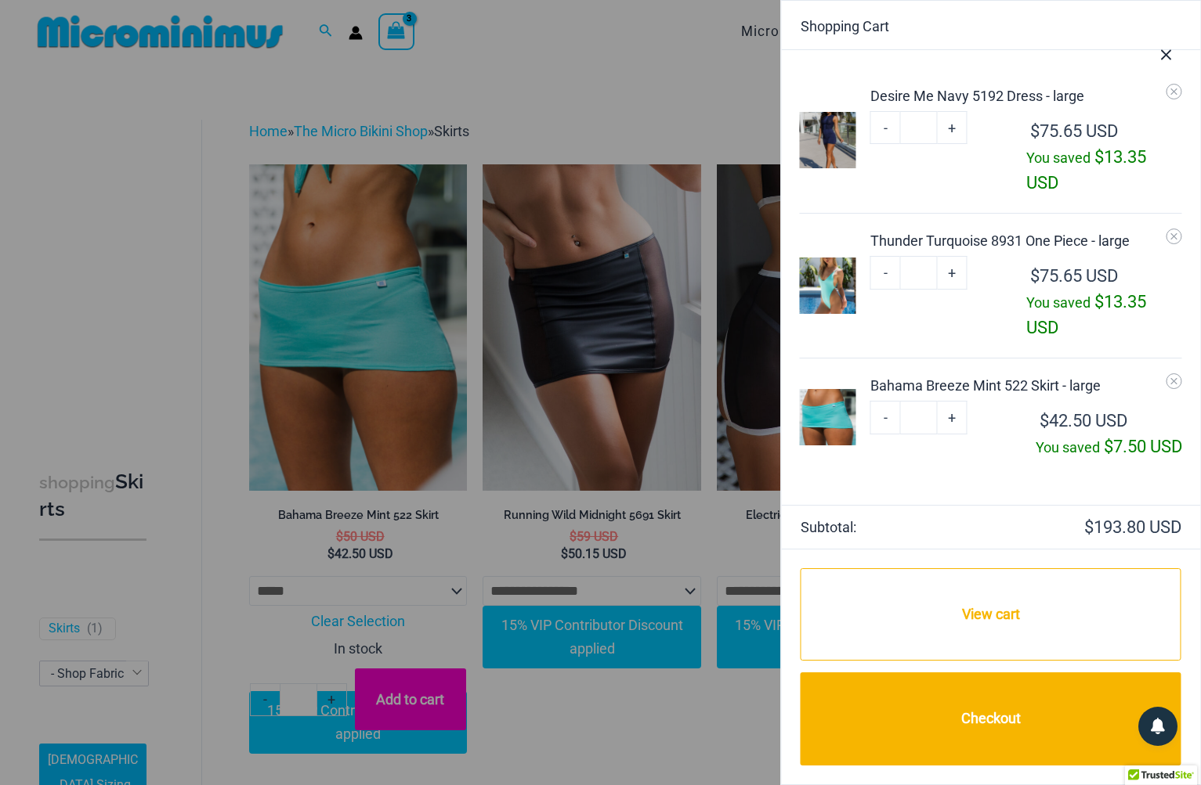
click at [636, 64] on div at bounding box center [600, 392] width 1201 height 785
